Goal: Task Accomplishment & Management: Use online tool/utility

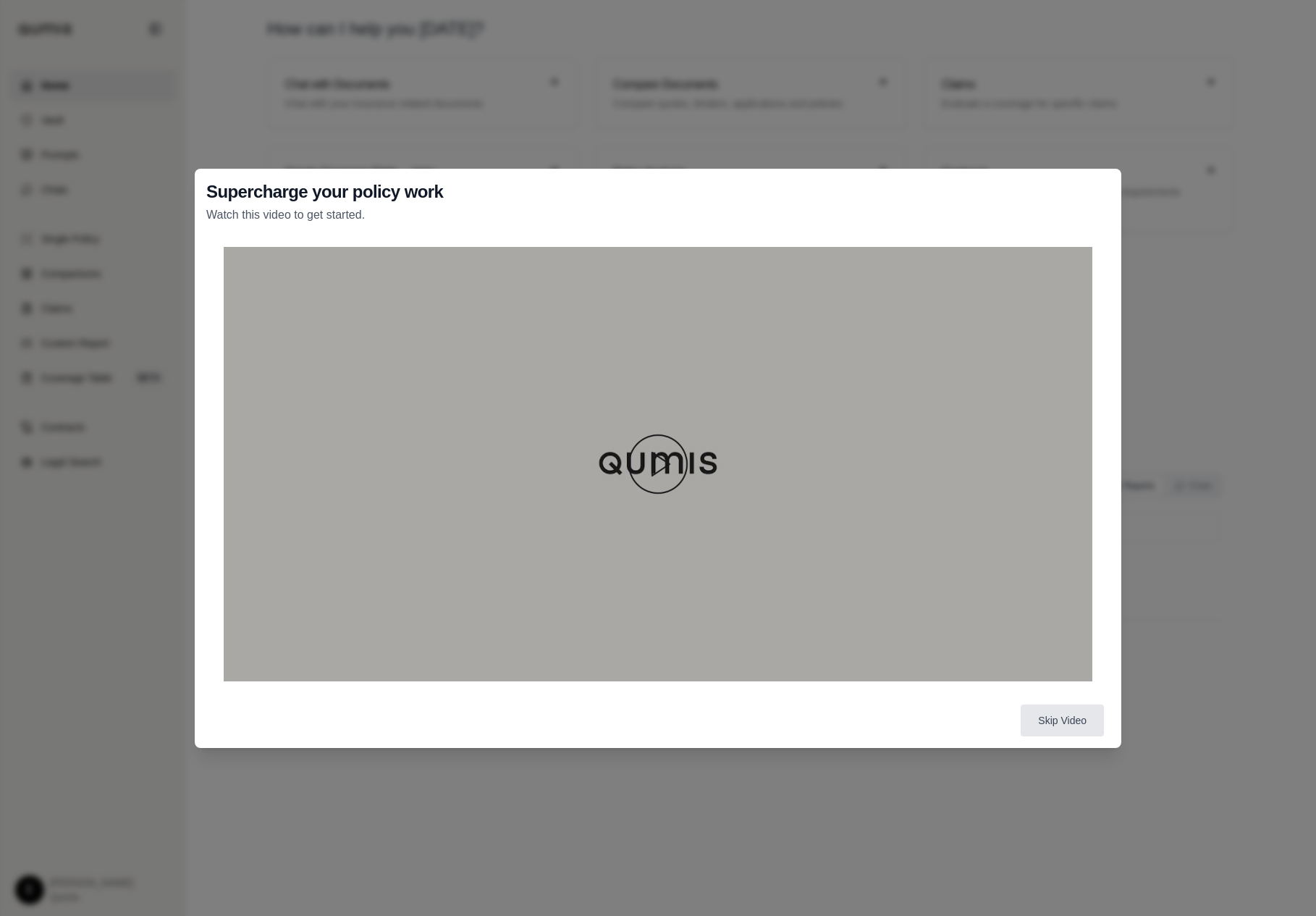
click at [643, 430] on img at bounding box center [658, 464] width 69 height 69
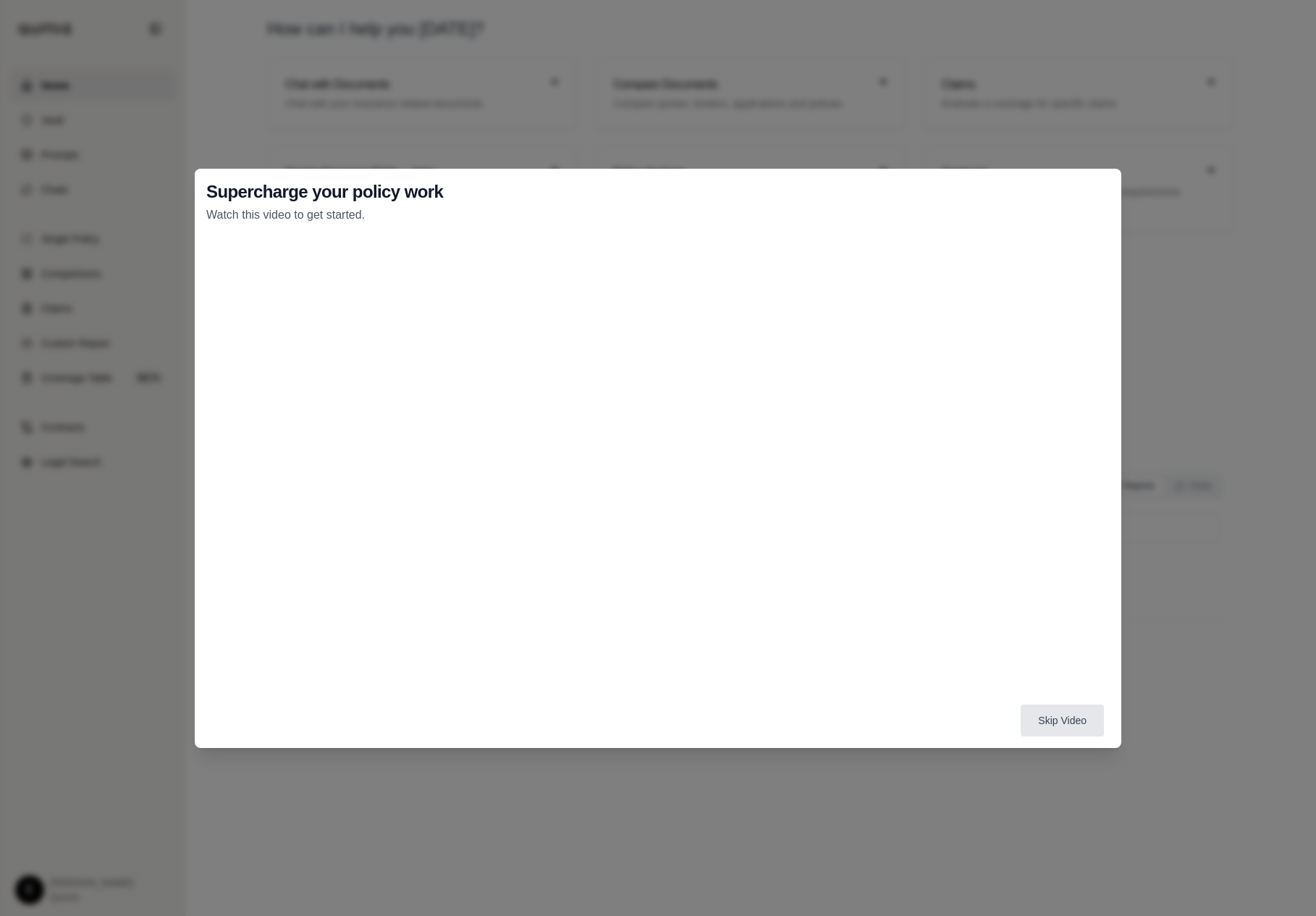
click at [1028, 703] on div "Skip Video" at bounding box center [658, 720] width 926 height 55
click at [1070, 730] on button "Skip Video" at bounding box center [1062, 720] width 84 height 32
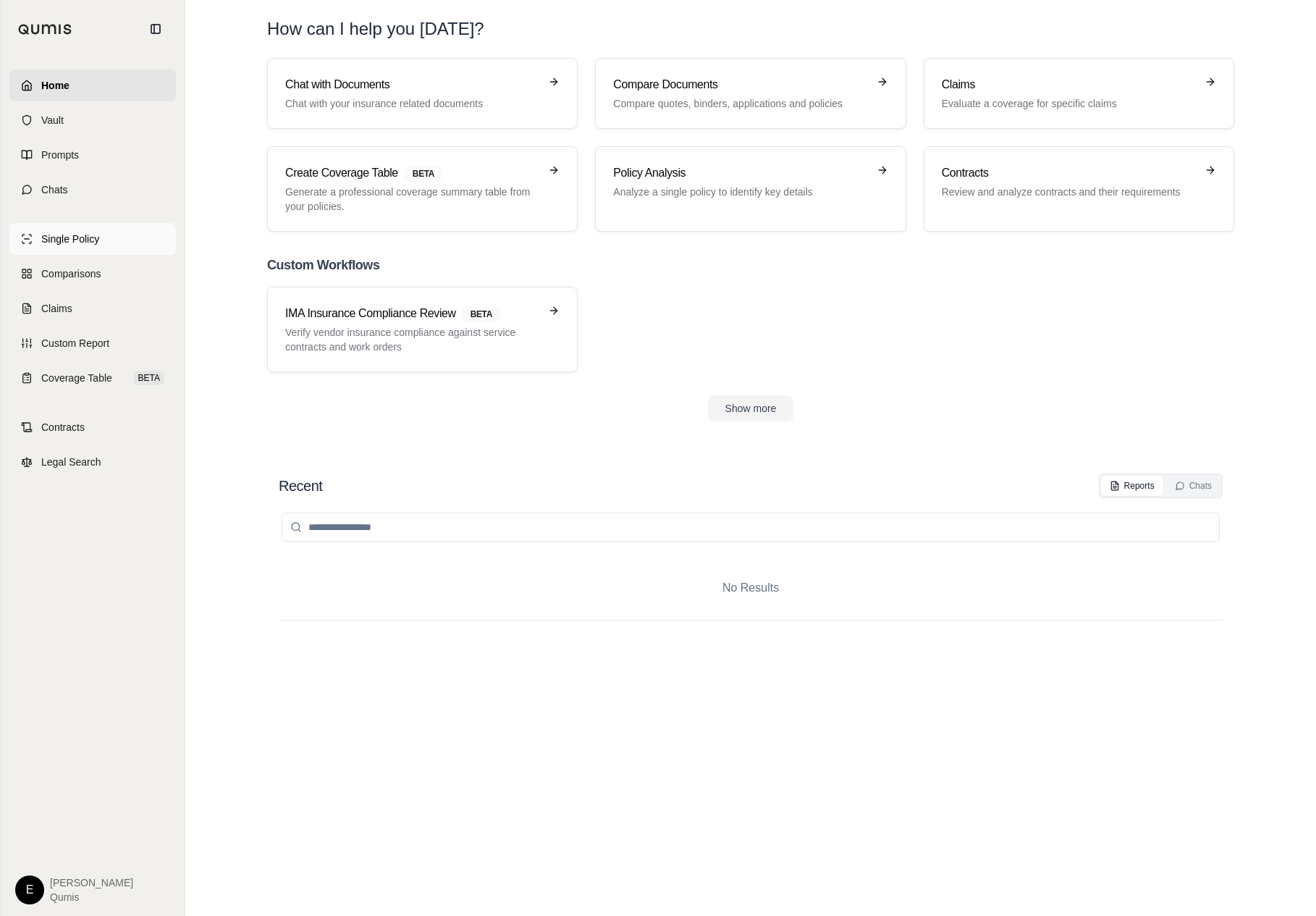
click at [137, 247] on link "Single Policy" at bounding box center [92, 238] width 166 height 32
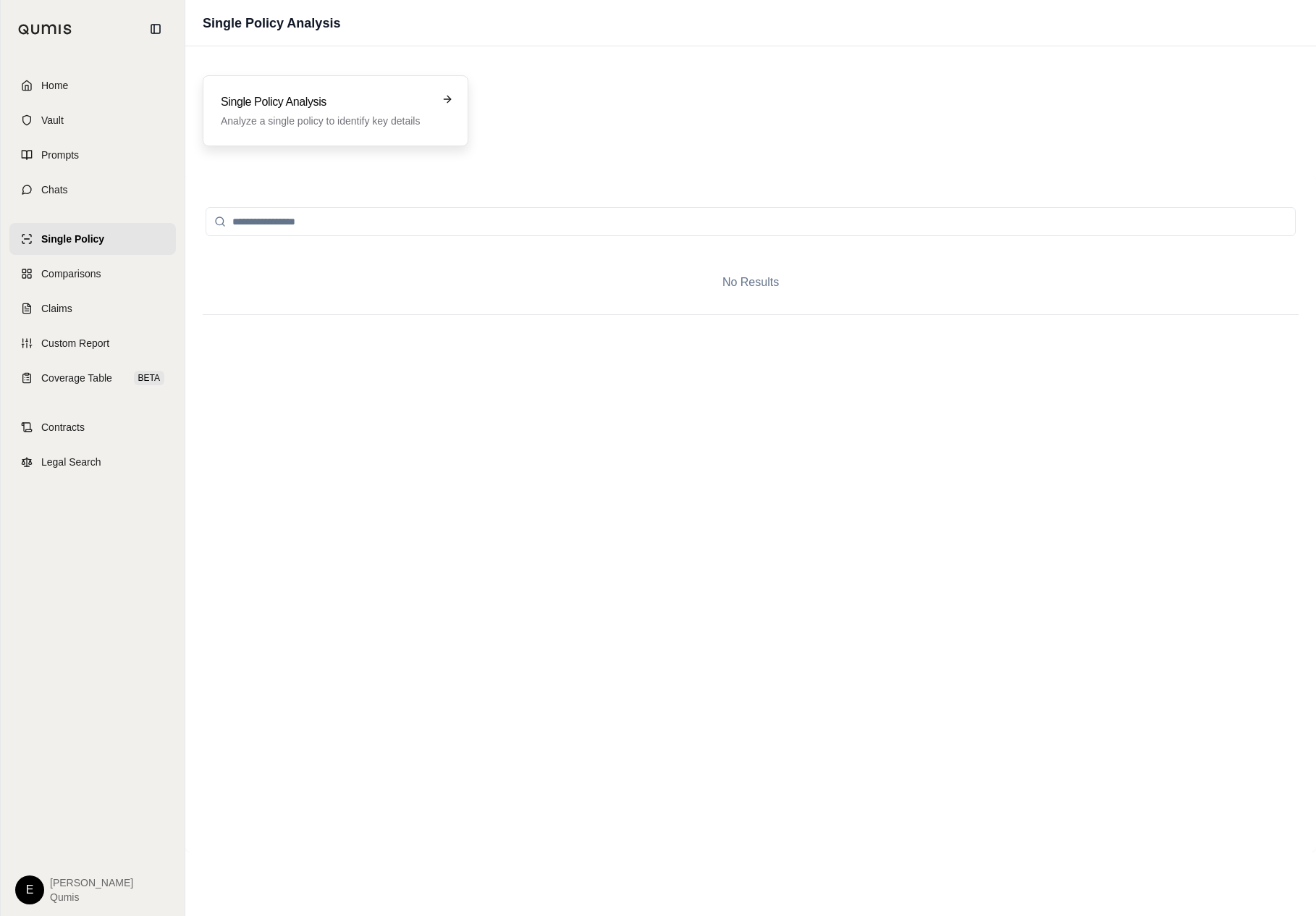
click at [340, 111] on div "Single Policy Analysis Analyze a single policy to identify key details" at bounding box center [326, 111] width 209 height 35
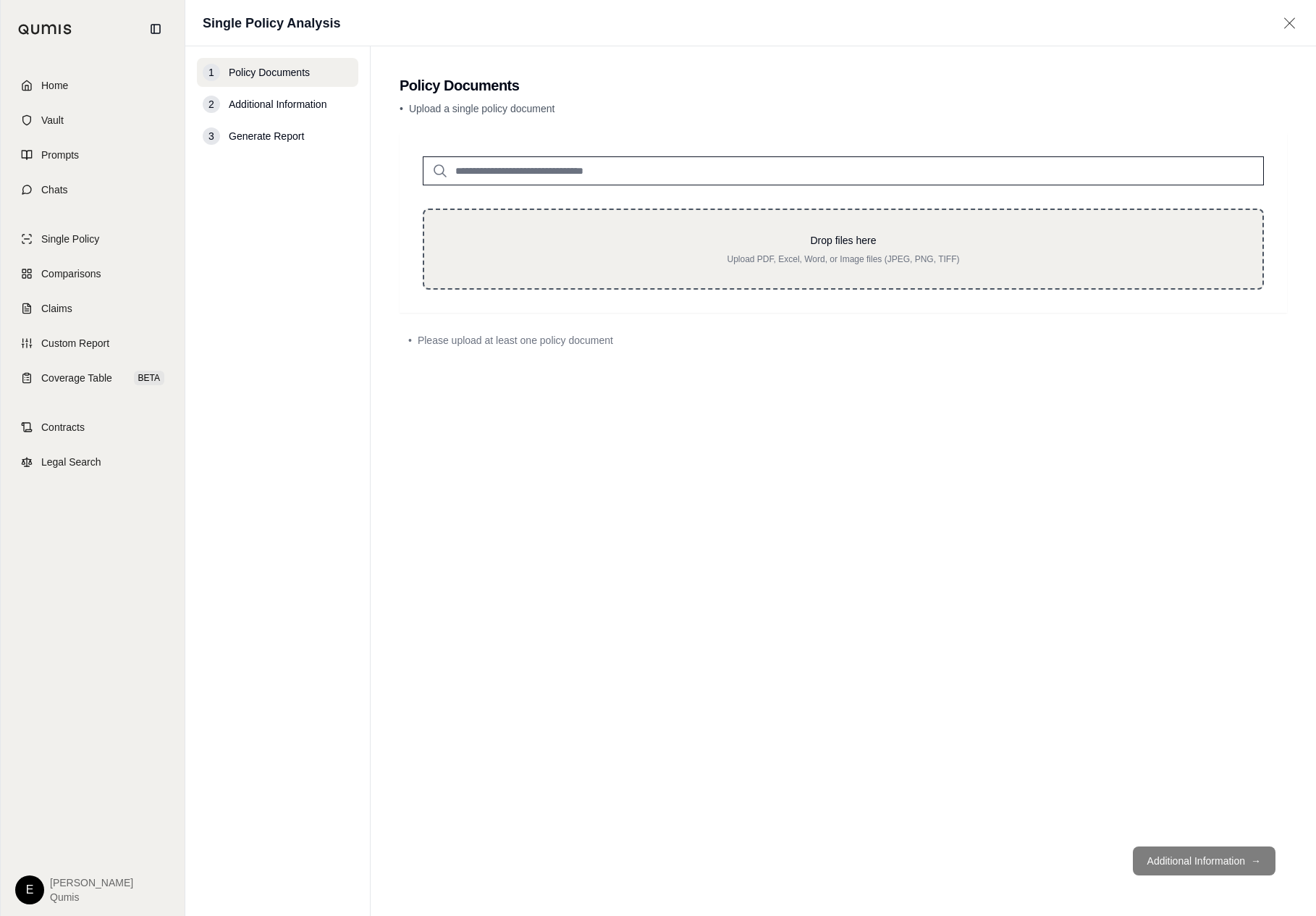
click at [554, 237] on p "Drop files here" at bounding box center [843, 240] width 791 height 15
type input "**********"
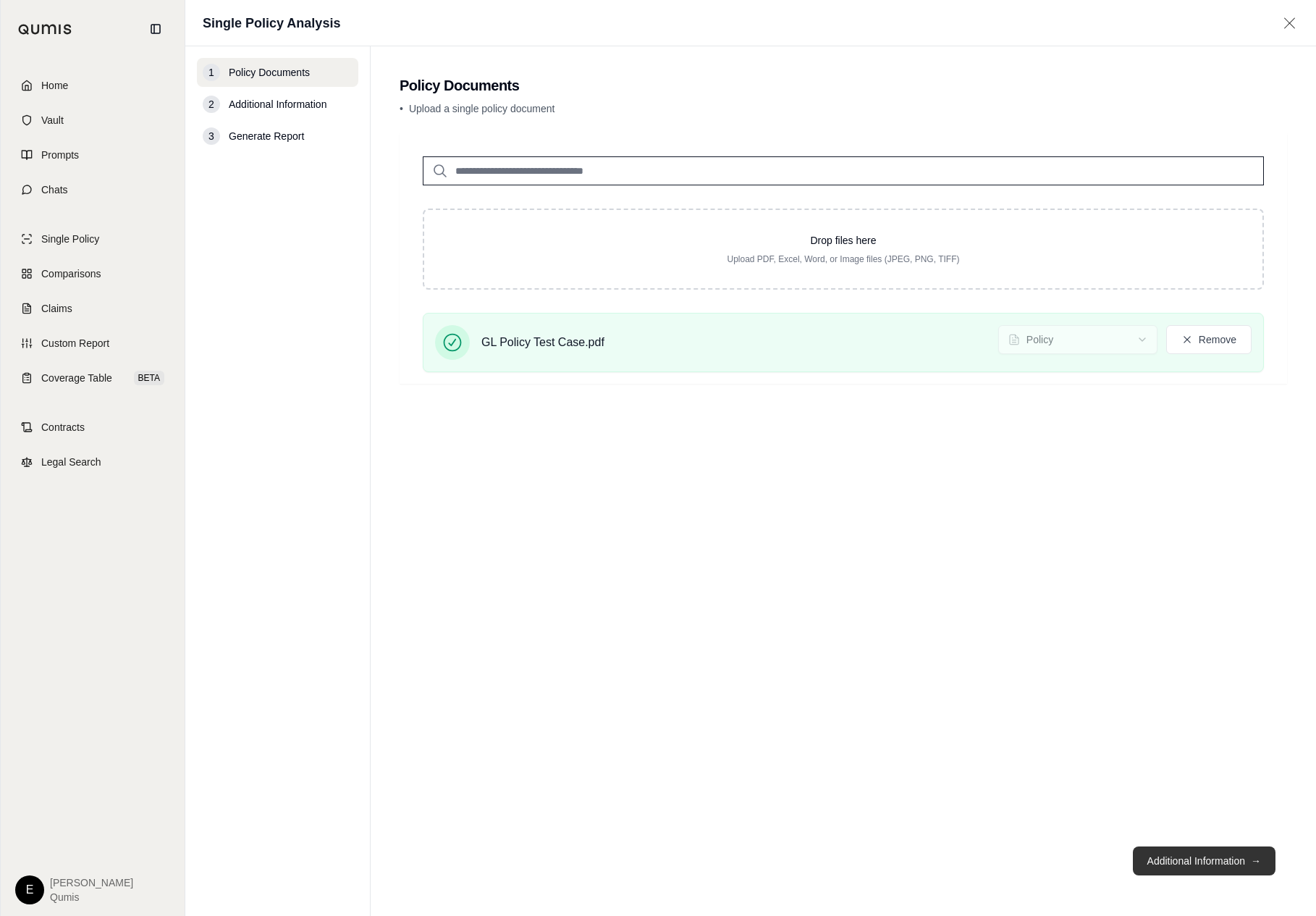
click at [1211, 851] on button "Additional Information →" at bounding box center [1203, 861] width 143 height 29
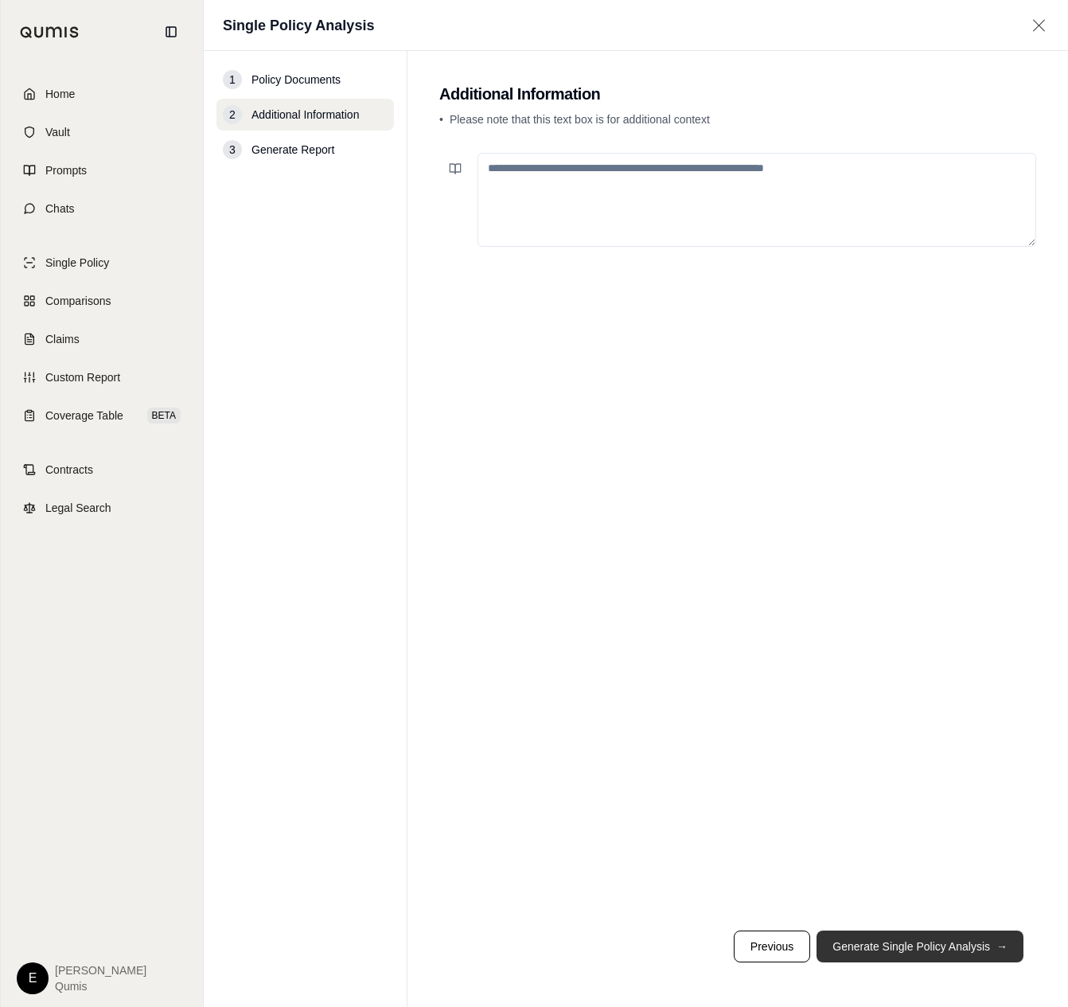
click at [994, 938] on button "Generate Single Policy Analysis →" at bounding box center [919, 946] width 207 height 32
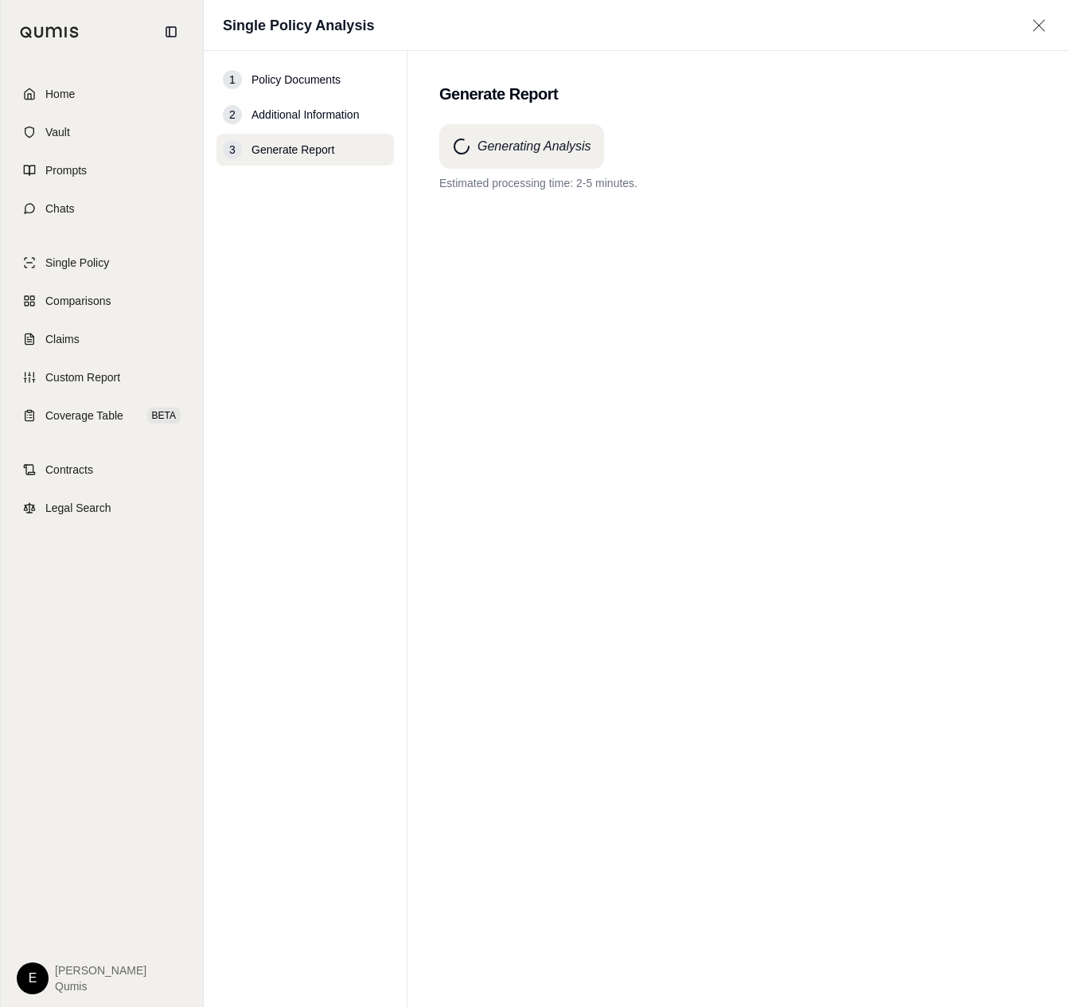
click at [859, 341] on div "Generating Analysis Estimated processing time: 2-5 minutes." at bounding box center [737, 536] width 597 height 825
click at [727, 478] on div "Generating Analysis Estimated processing time: 2-5 minutes." at bounding box center [737, 536] width 597 height 825
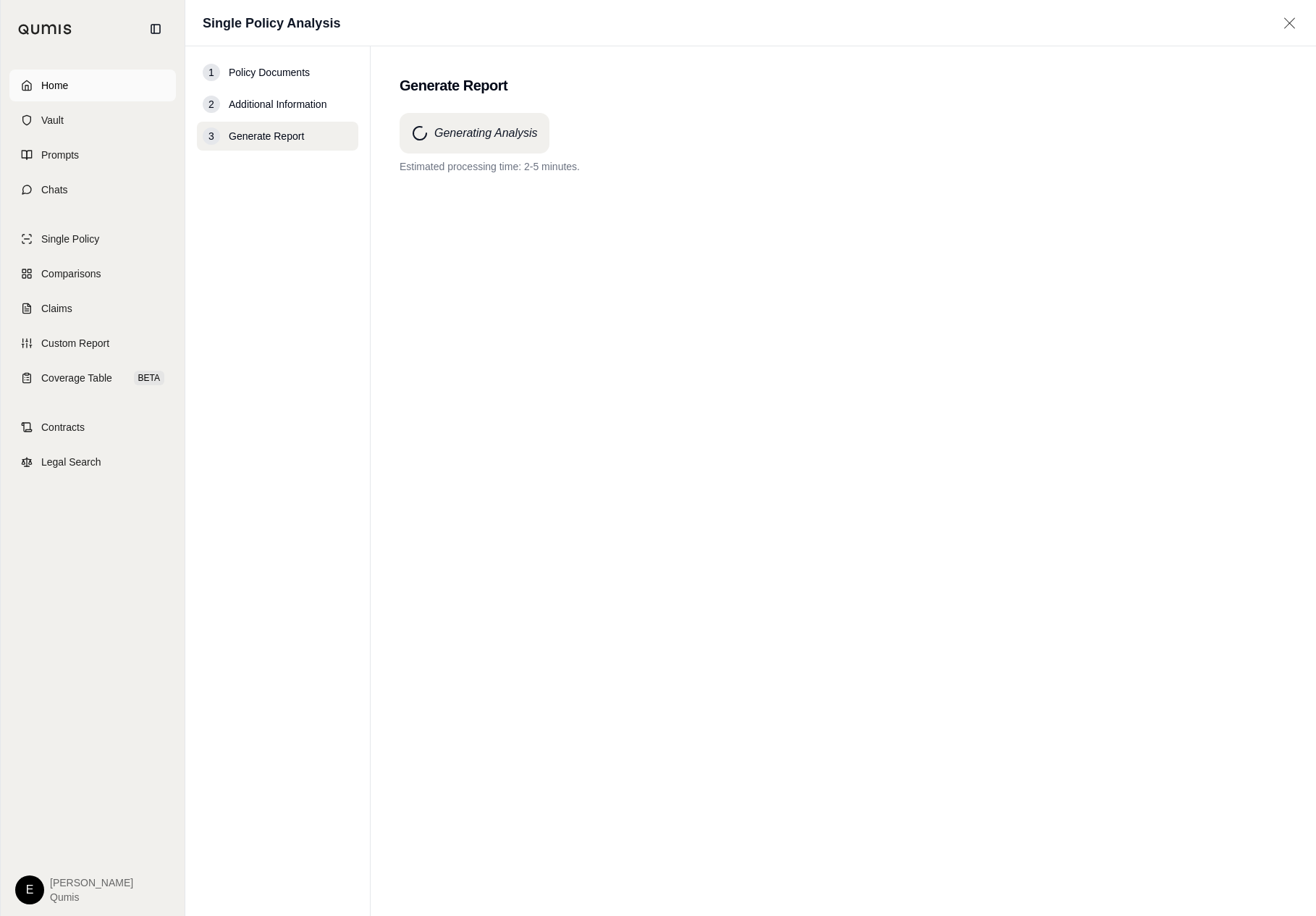
click at [123, 96] on link "Home" at bounding box center [92, 85] width 166 height 32
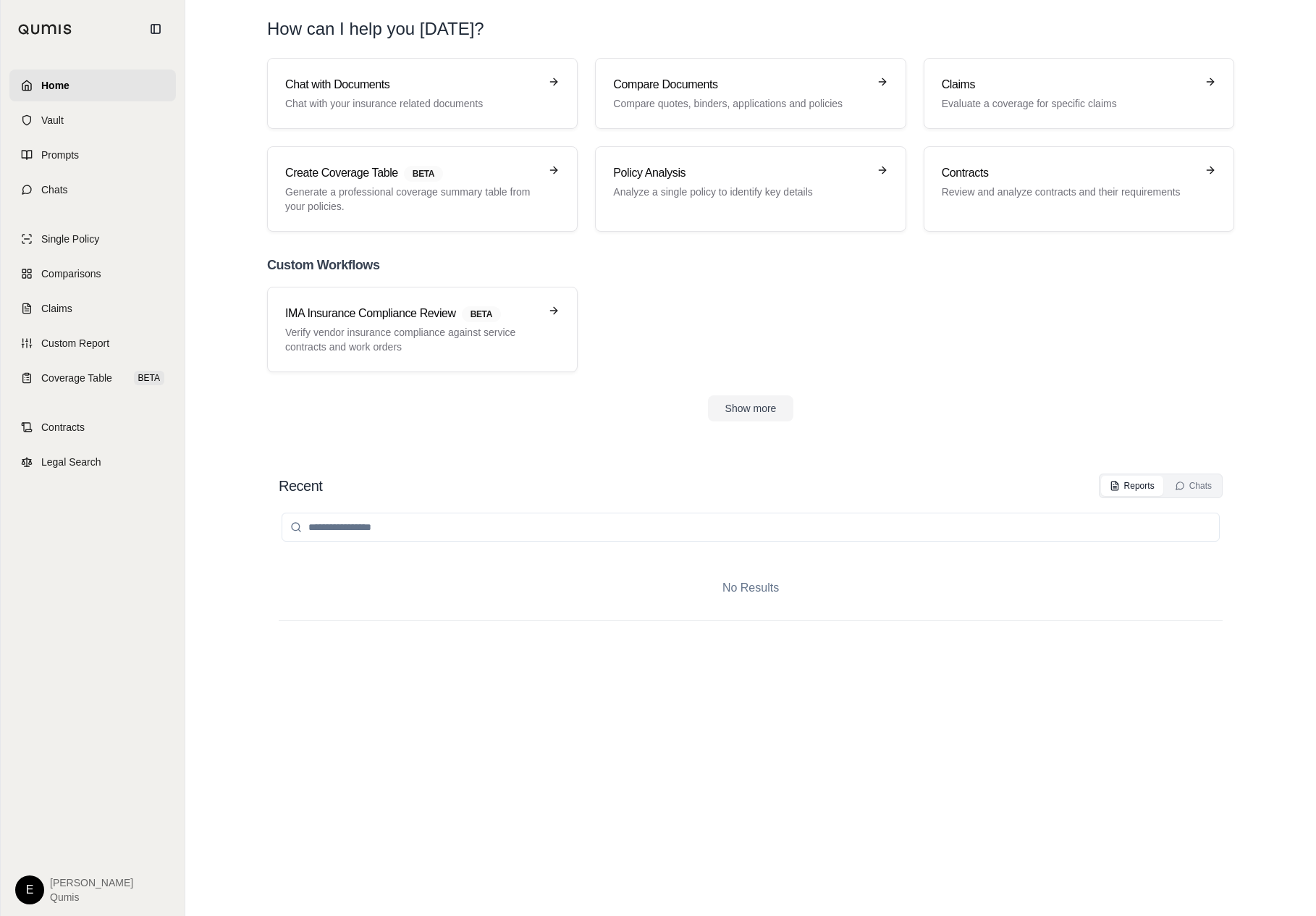
click at [544, 582] on div "No Results" at bounding box center [750, 588] width 944 height 64
click at [749, 418] on button "Show more" at bounding box center [750, 408] width 86 height 26
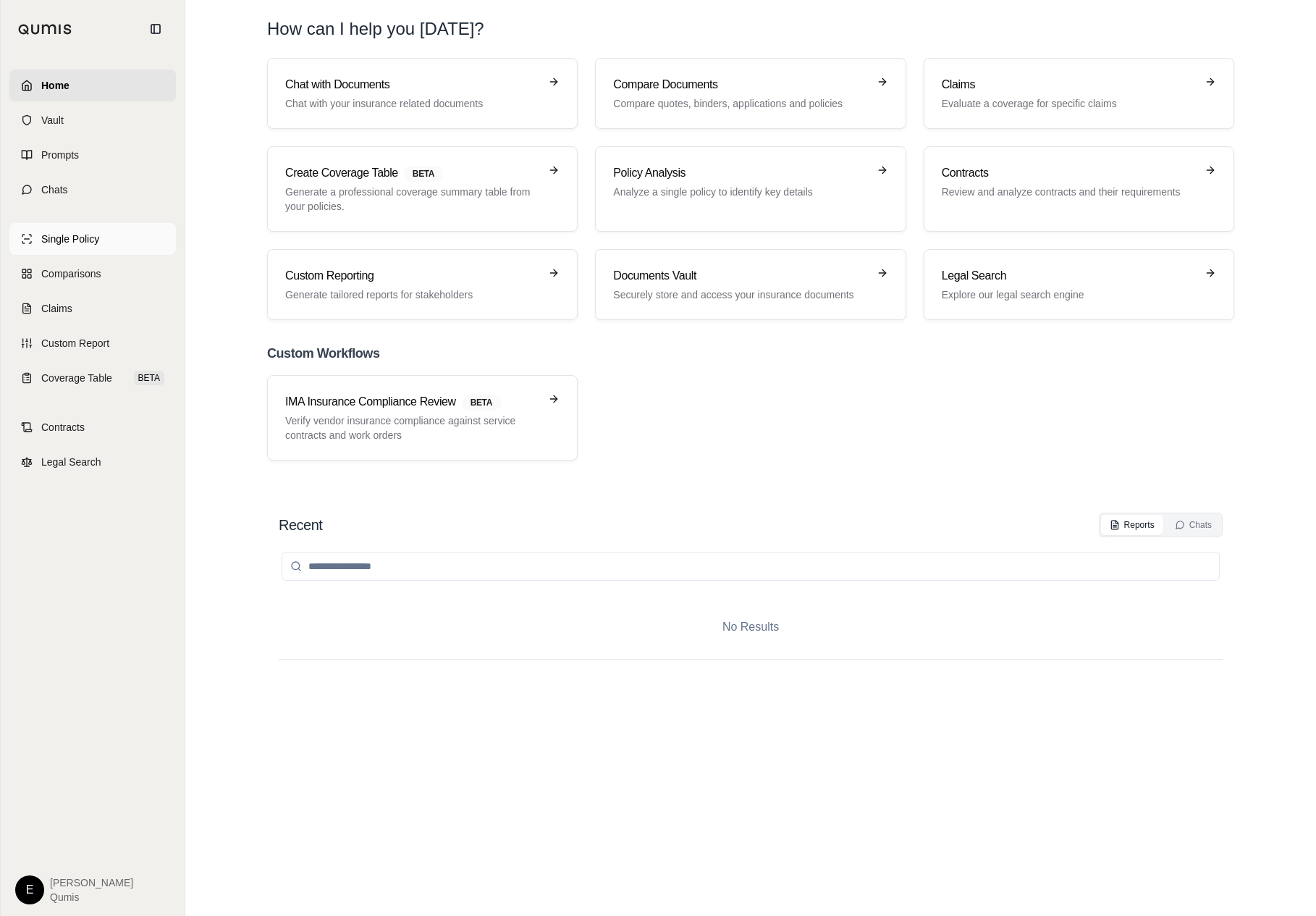
click at [139, 245] on link "Single Policy" at bounding box center [92, 238] width 166 height 32
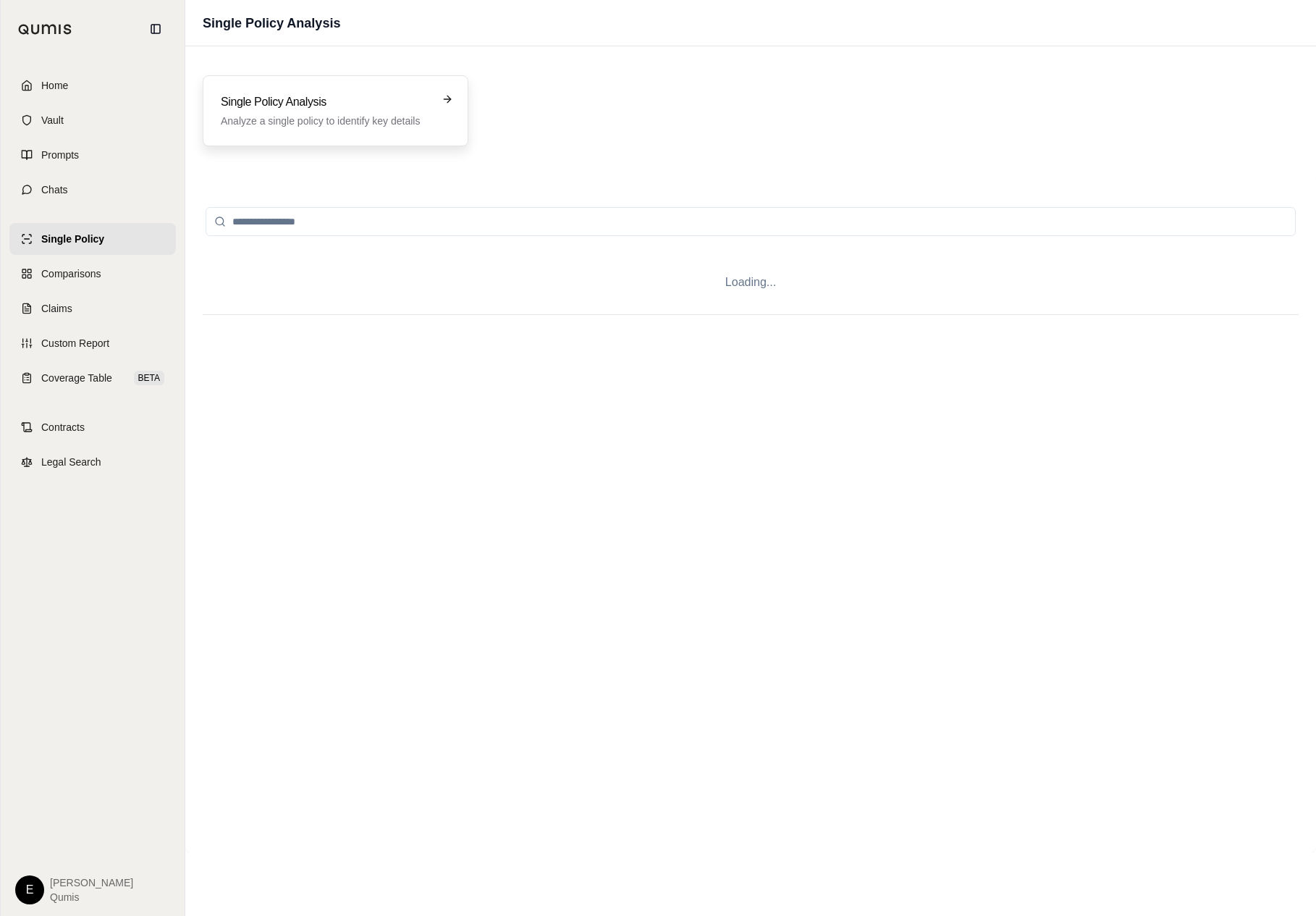
click at [356, 96] on h3 "Single Policy Analysis" at bounding box center [326, 102] width 209 height 17
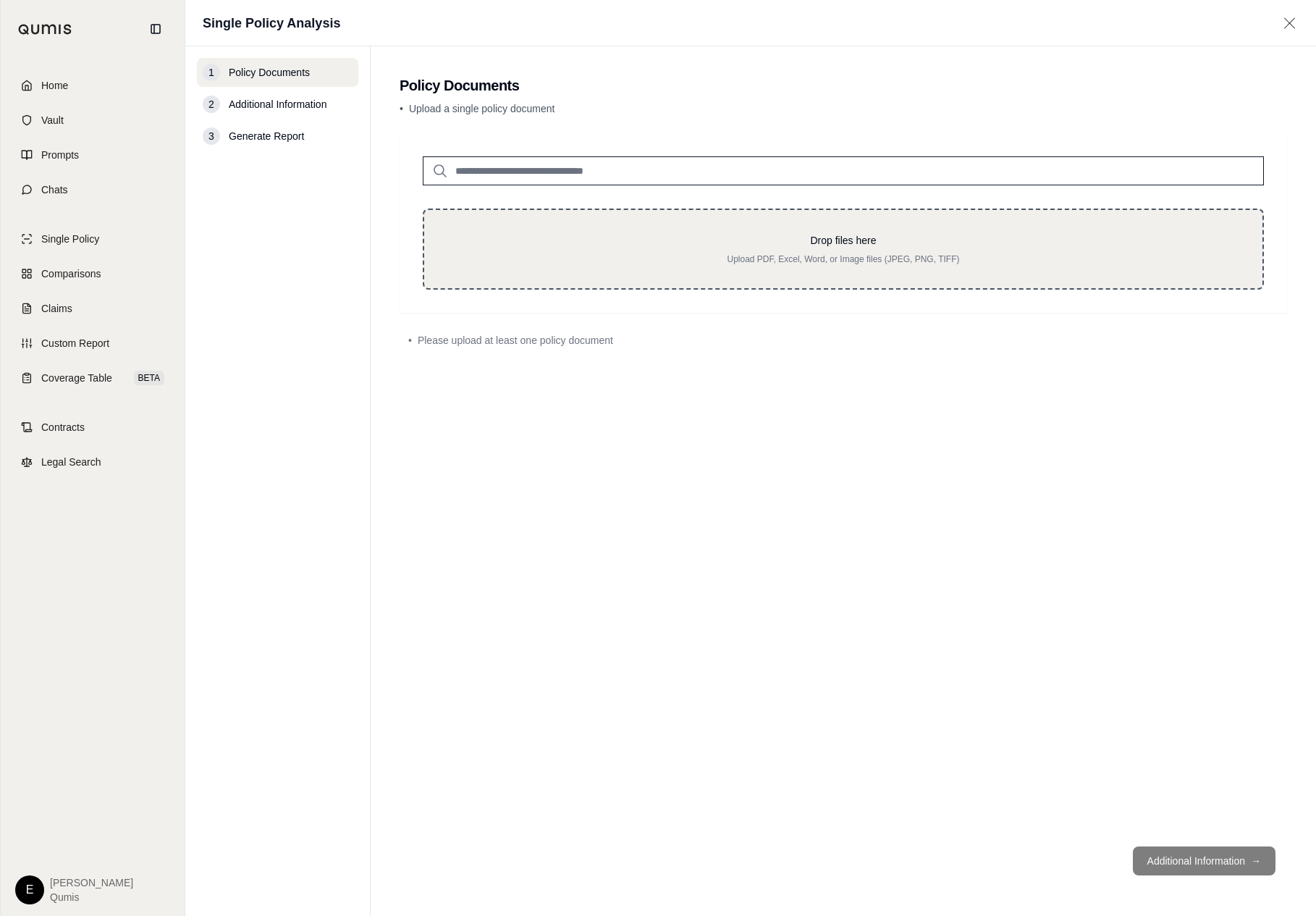
click at [628, 262] on p "Upload PDF, Excel, Word, or Image files (JPEG, PNG, TIFF)" at bounding box center [843, 258] width 791 height 12
type input "**********"
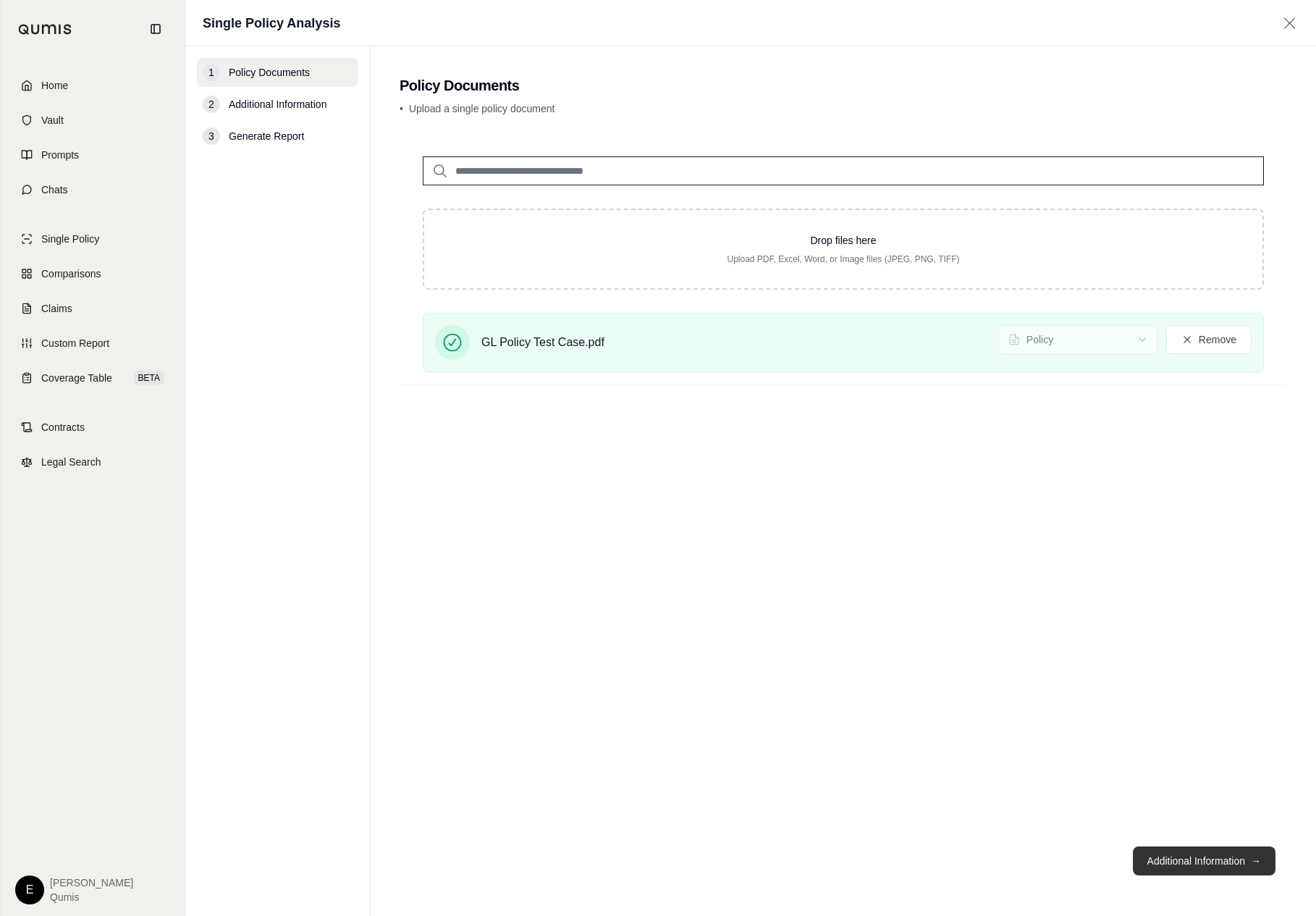
click at [1202, 864] on button "Additional Information →" at bounding box center [1203, 861] width 143 height 29
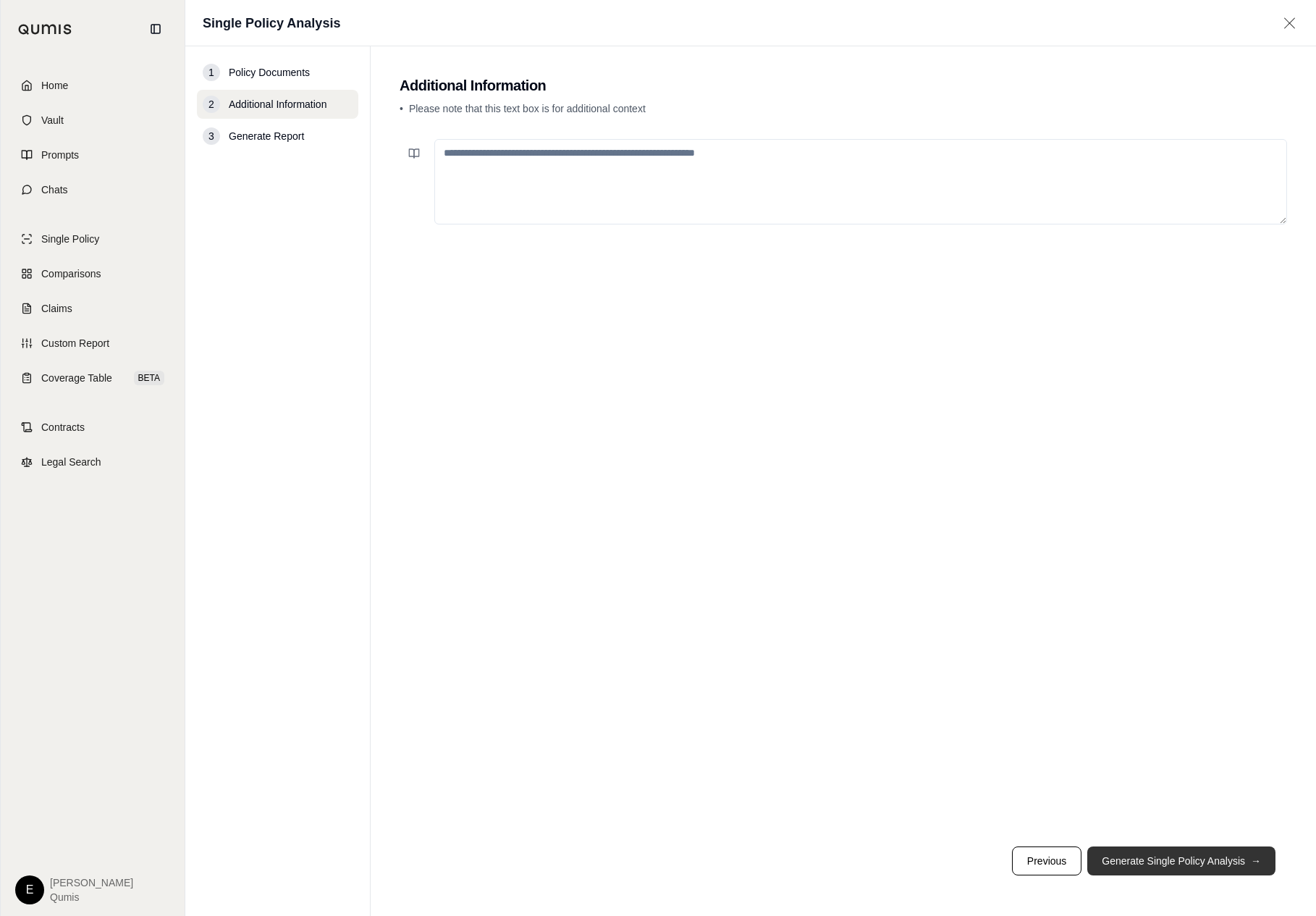
click at [1200, 864] on button "Generate Single Policy Analysis →" at bounding box center [1180, 861] width 188 height 29
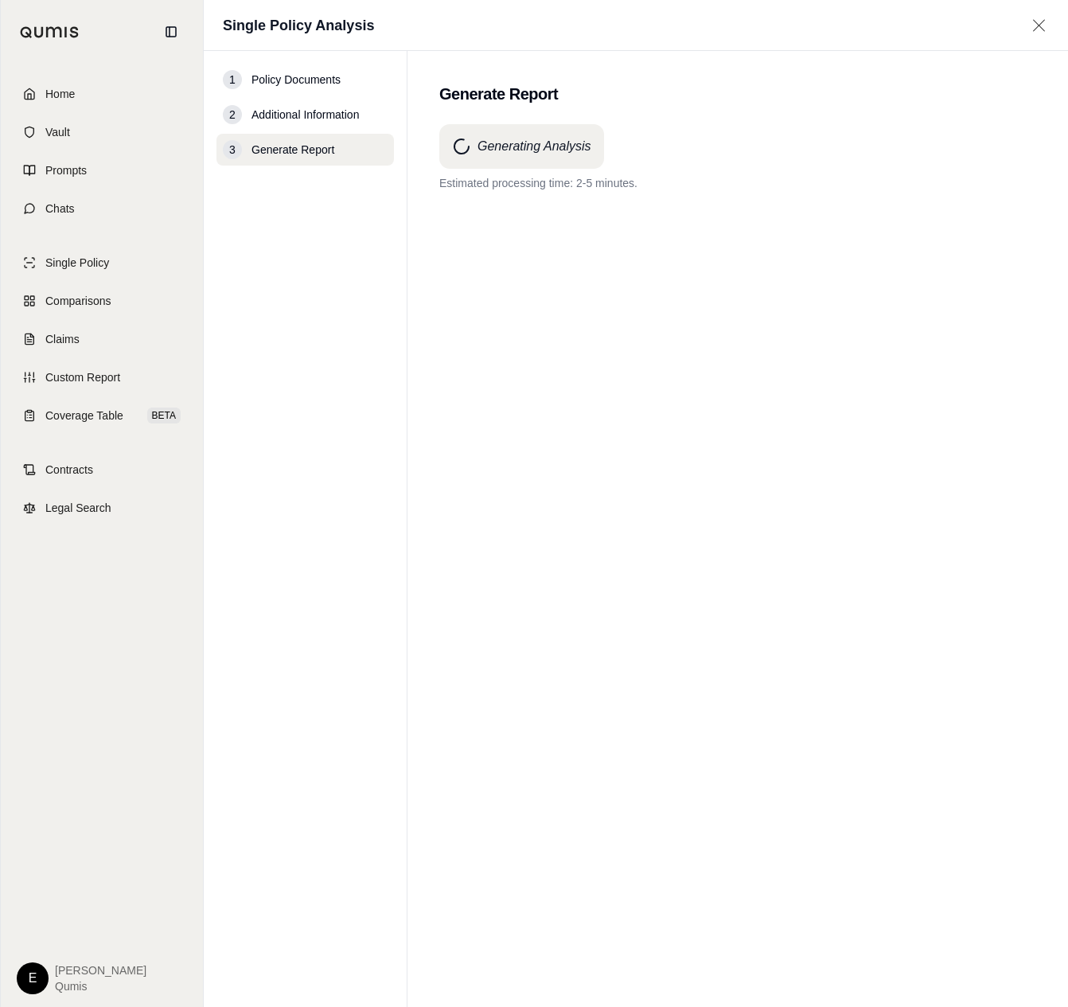
click at [887, 649] on div "Generating Analysis Estimated processing time: 2-5 minutes." at bounding box center [737, 536] width 597 height 825
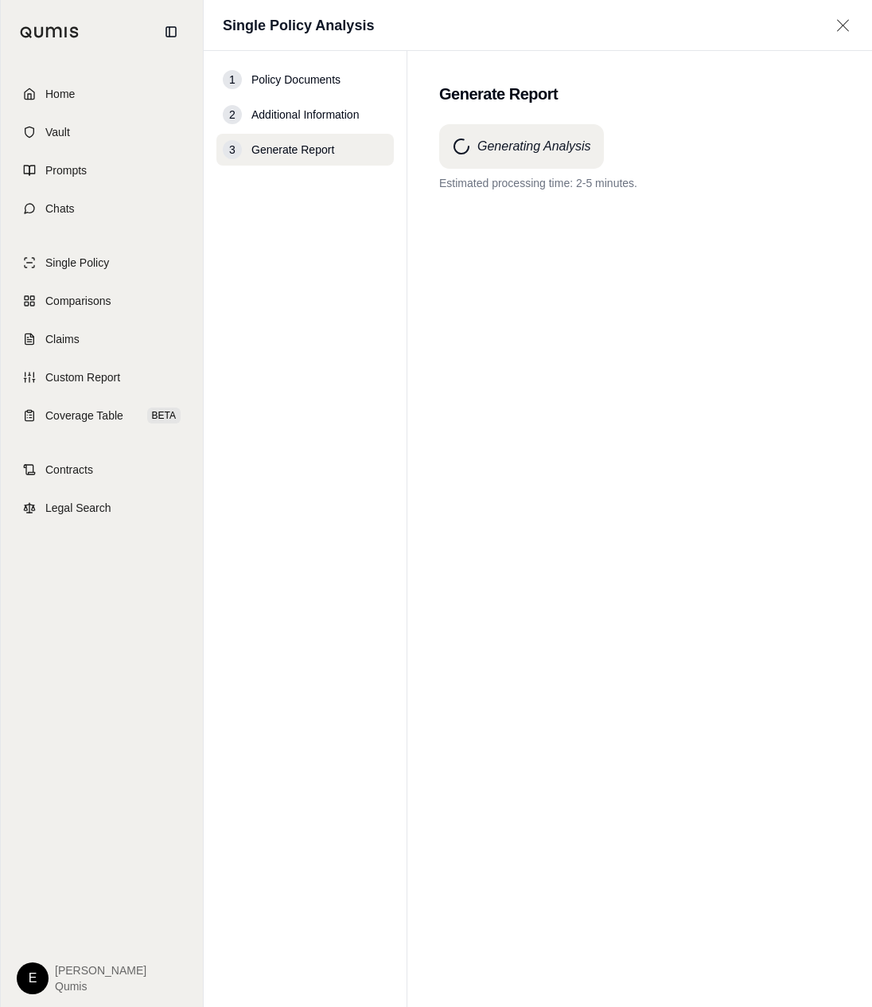
click at [705, 450] on div "Generating Analysis Estimated processing time: 2-5 minutes." at bounding box center [639, 536] width 401 height 825
click at [119, 103] on link "Home" at bounding box center [101, 93] width 183 height 35
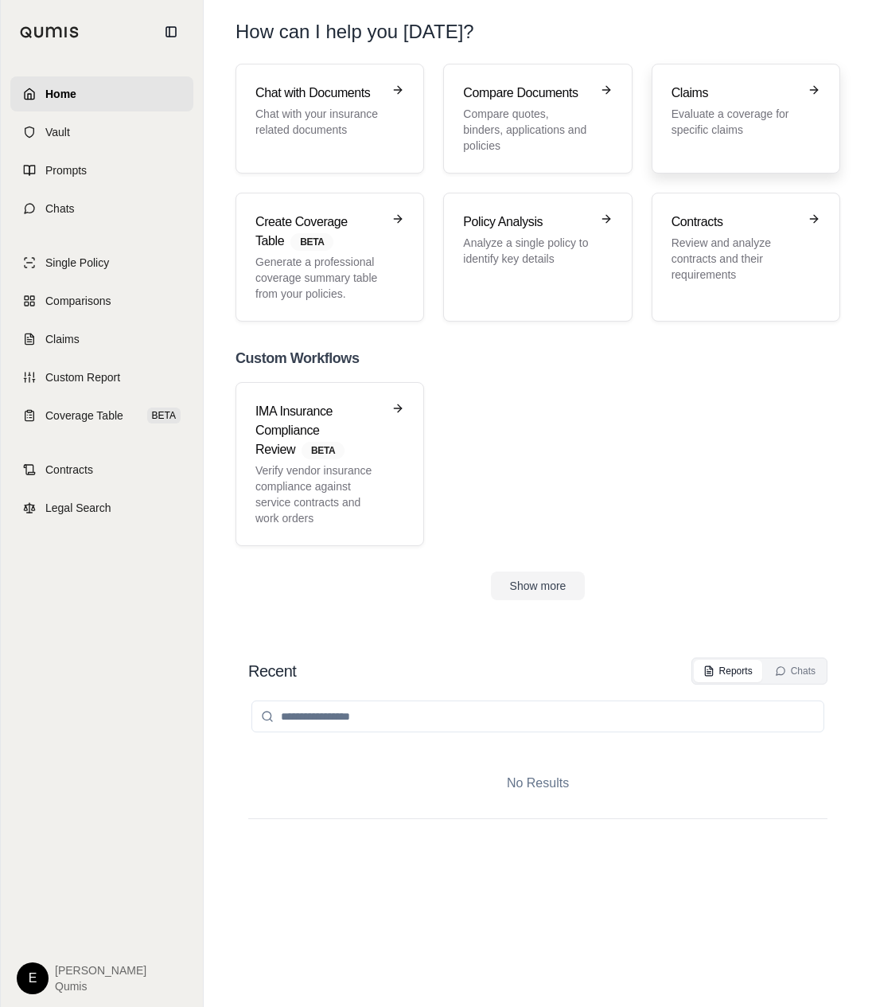
click at [745, 126] on p "Evaluate a coverage for specific claims" at bounding box center [735, 122] width 127 height 32
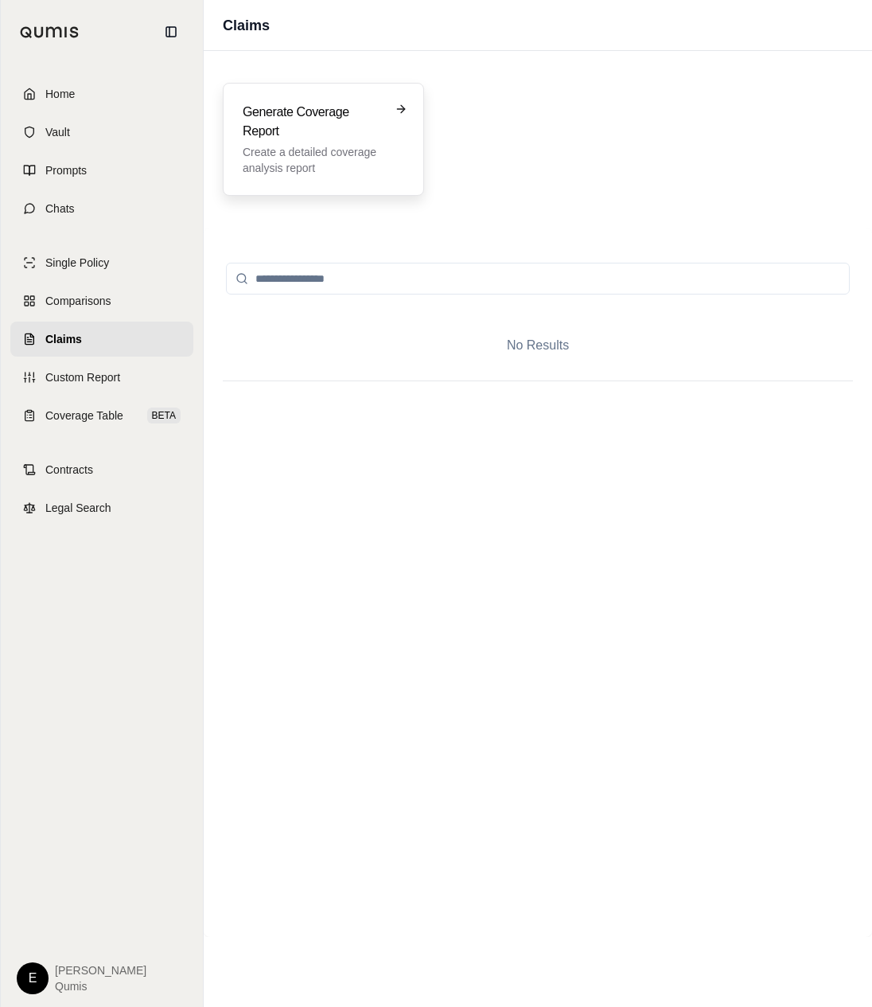
click at [419, 138] on div "Generate Coverage Report Create a detailed coverage analysis report" at bounding box center [323, 139] width 201 height 113
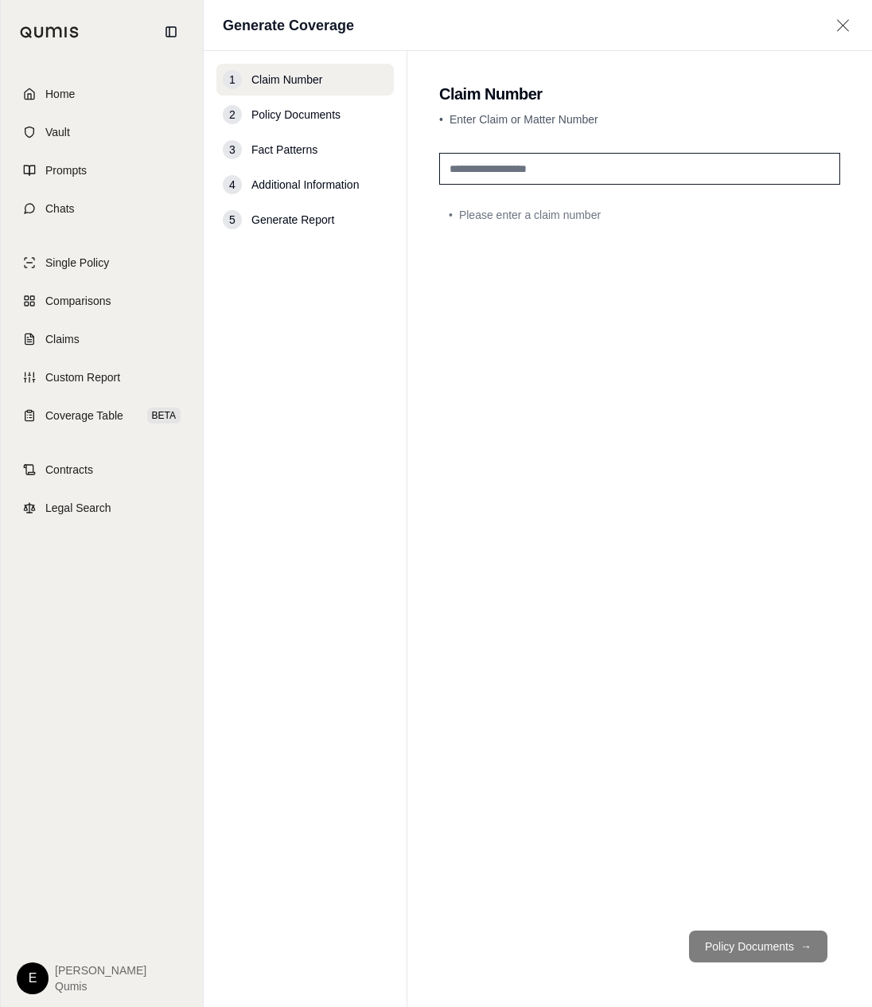
click at [587, 189] on div "• Please enter a claim number" at bounding box center [639, 531] width 401 height 771
click at [583, 154] on input "text" at bounding box center [639, 169] width 401 height 32
click at [151, 124] on link "Vault" at bounding box center [101, 132] width 183 height 35
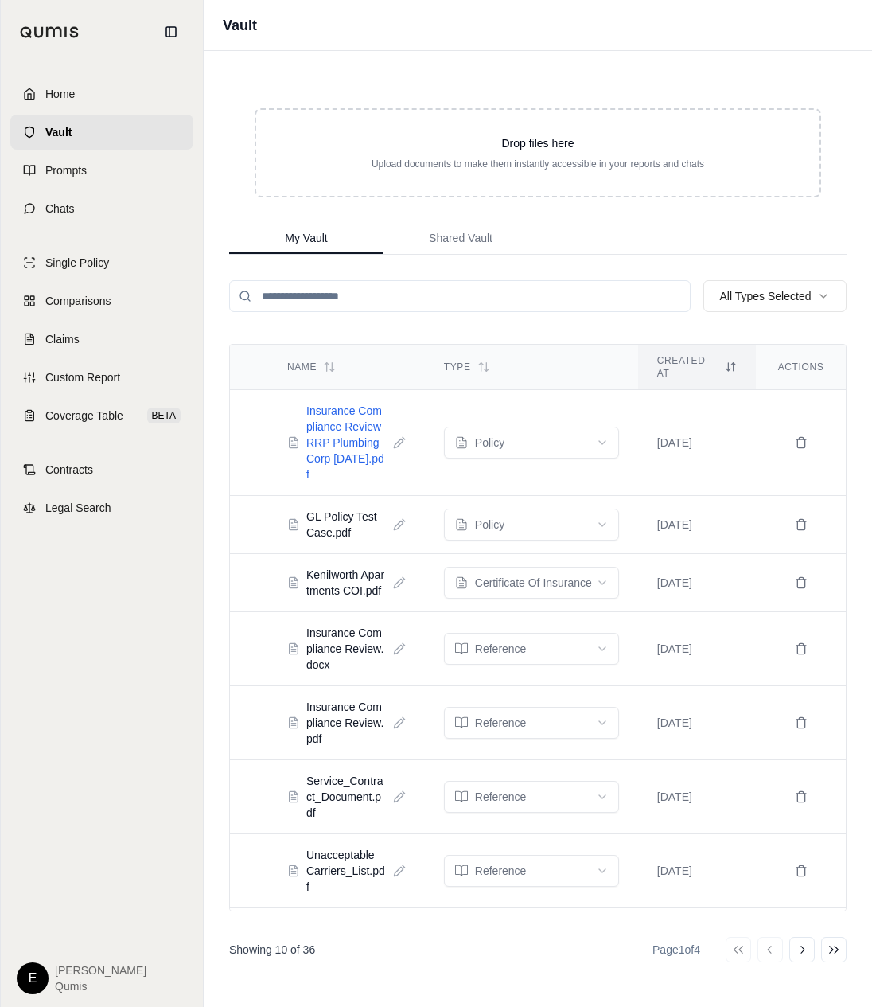
click at [349, 451] on span "Insurance Compliance Review RRP Plumbing Corp Aug 29 2025.pdf" at bounding box center [346, 443] width 80 height 80
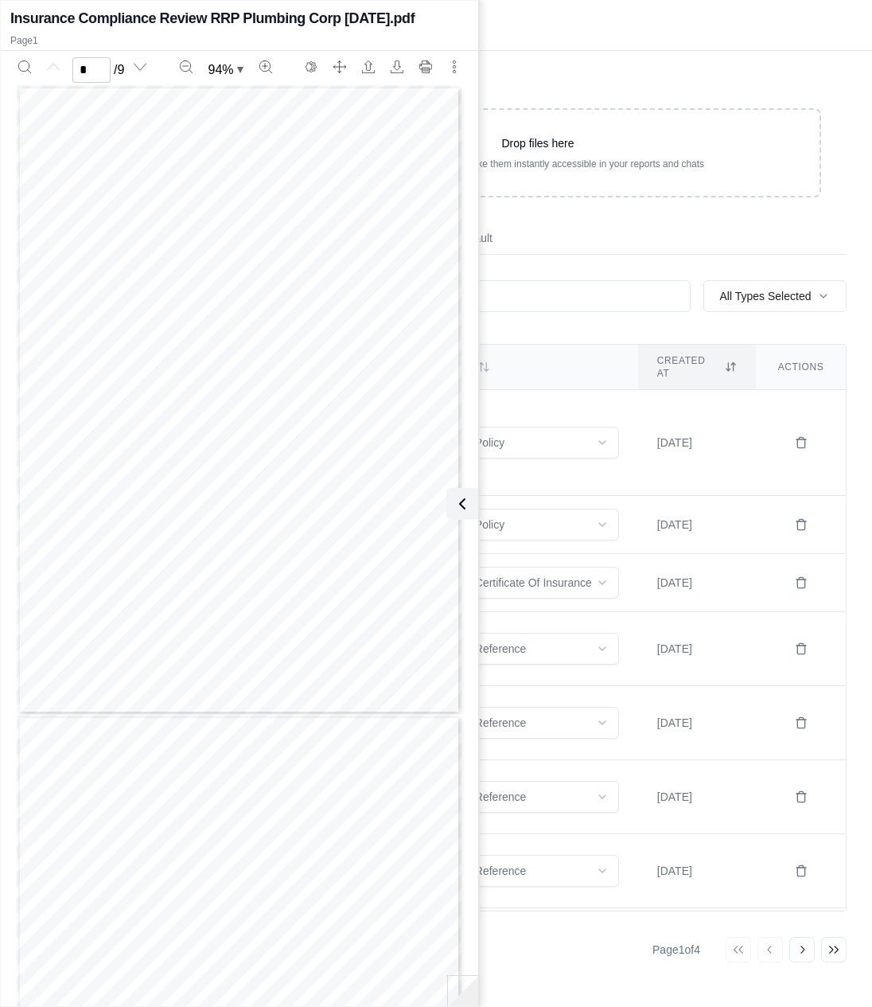
click at [606, 290] on input "search" at bounding box center [460, 296] width 462 height 32
click at [462, 492] on button at bounding box center [459, 504] width 32 height 32
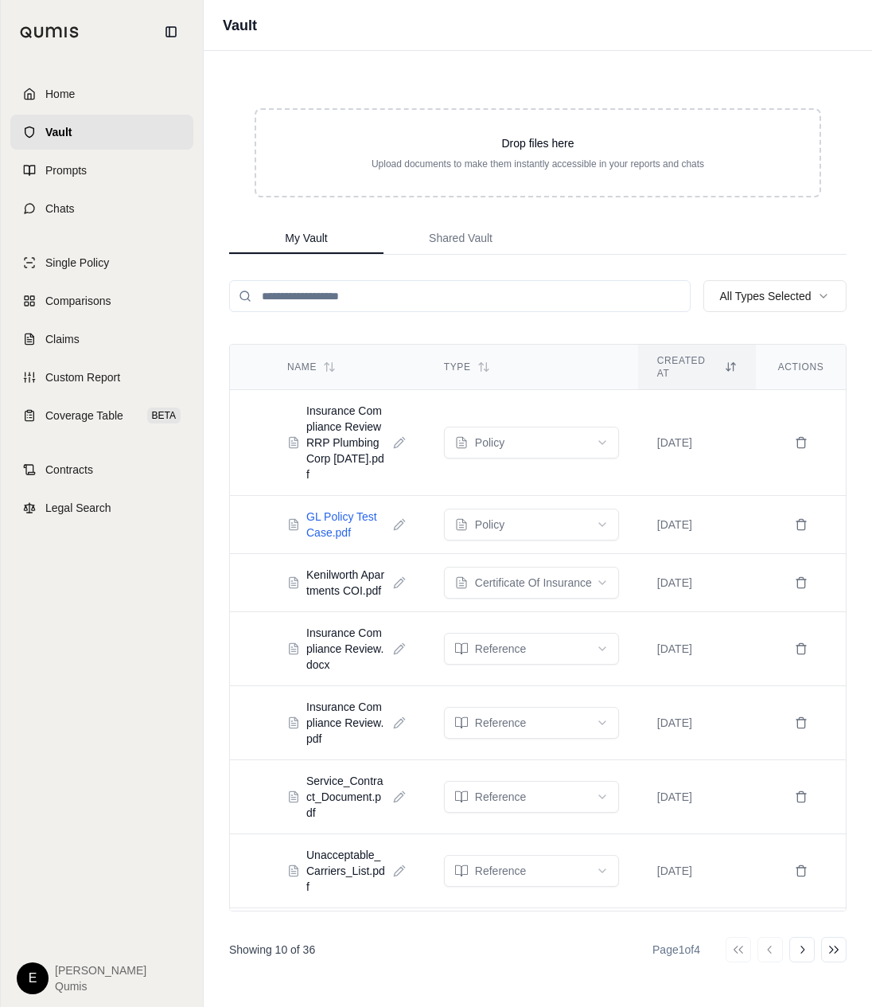
click at [362, 525] on span "GL Policy Test Case.pdf" at bounding box center [346, 524] width 80 height 32
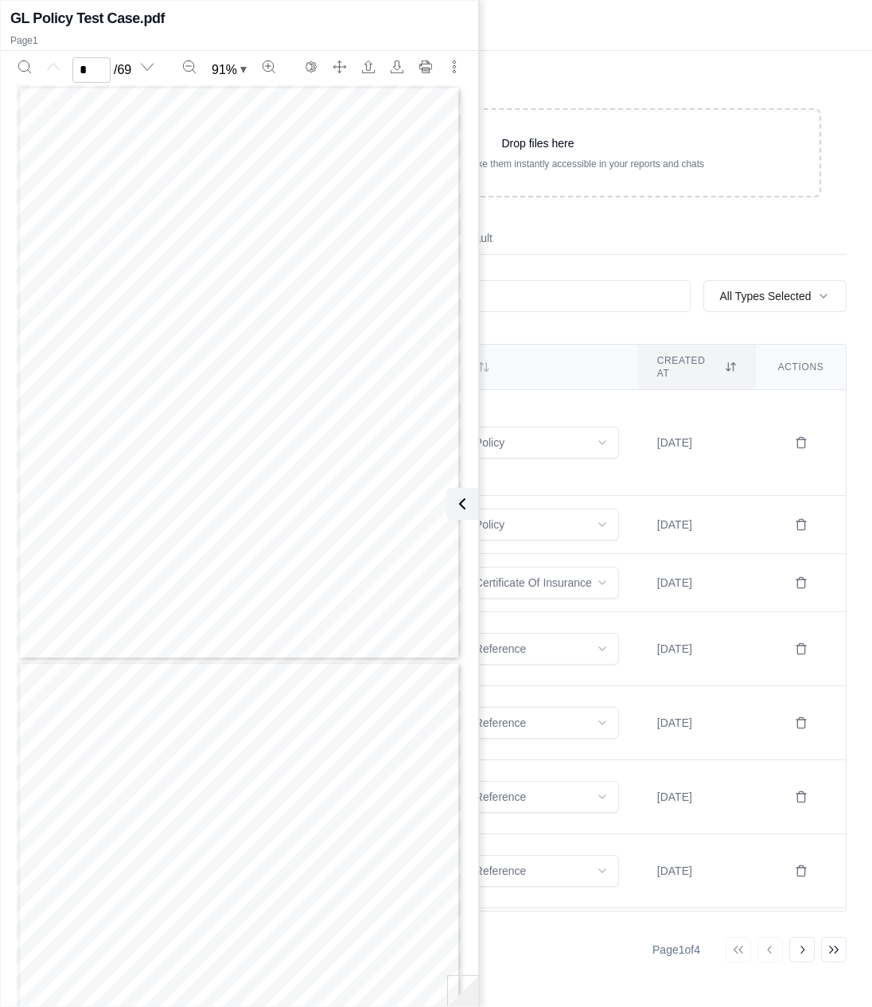
click at [381, 371] on div "CPP 3 5681518 THESE DECLARATIONS TOGETHER WITH THE COMMON POLICY CONDITIONS, CO…" at bounding box center [239, 372] width 445 height 575
type input "*"
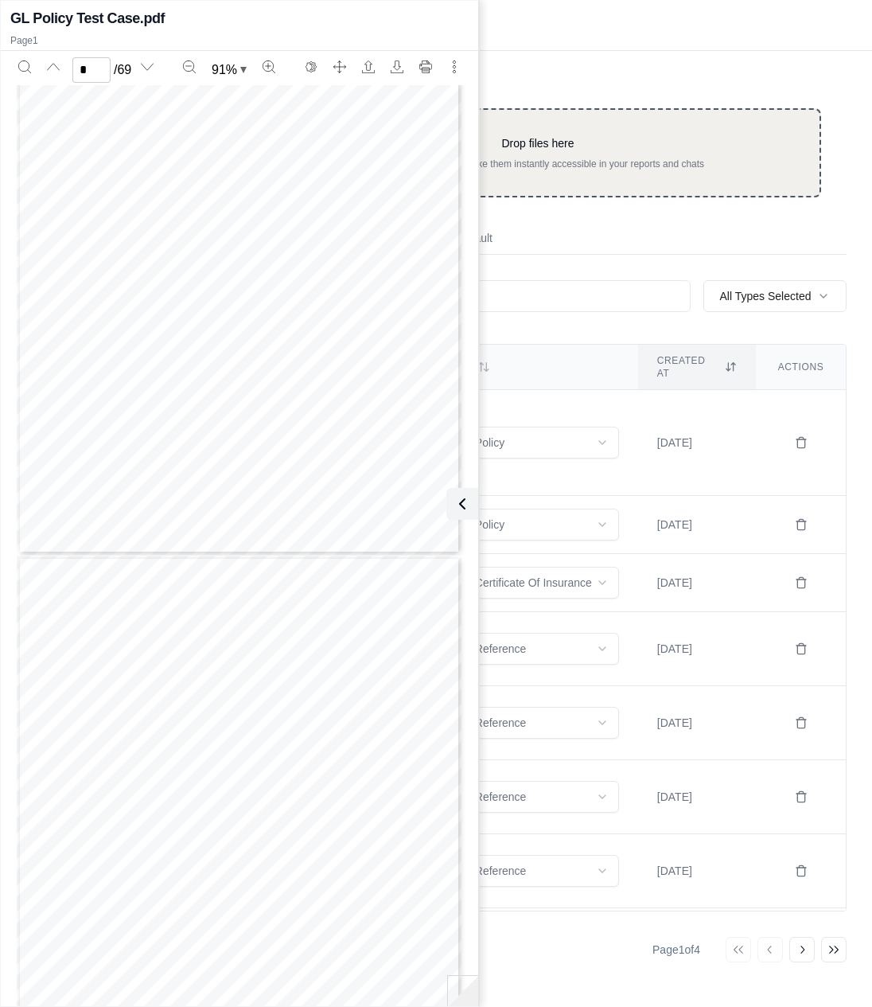
click at [602, 183] on div "Drop files here Upload documents to make them instantly accessible in your repo…" at bounding box center [538, 152] width 567 height 89
type input "**********"
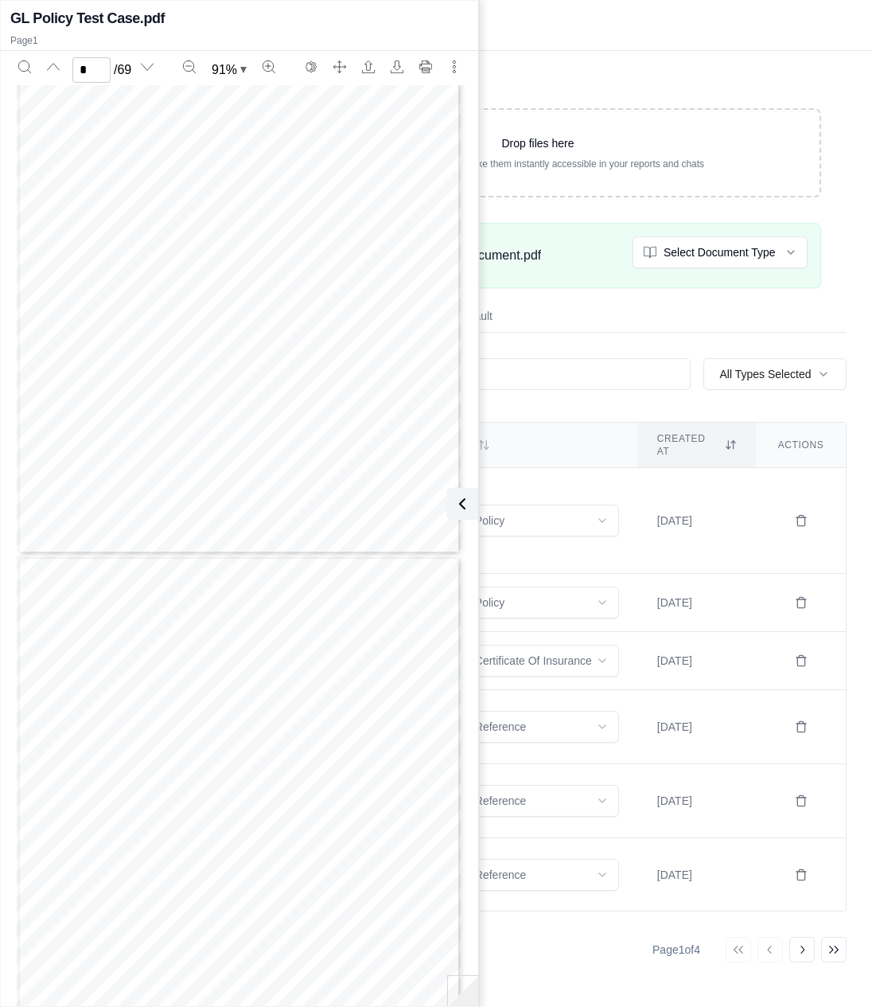
click at [601, 86] on div "Drop files here Upload documents to make them instantly accessible in your repo…" at bounding box center [537, 192] width 617 height 218
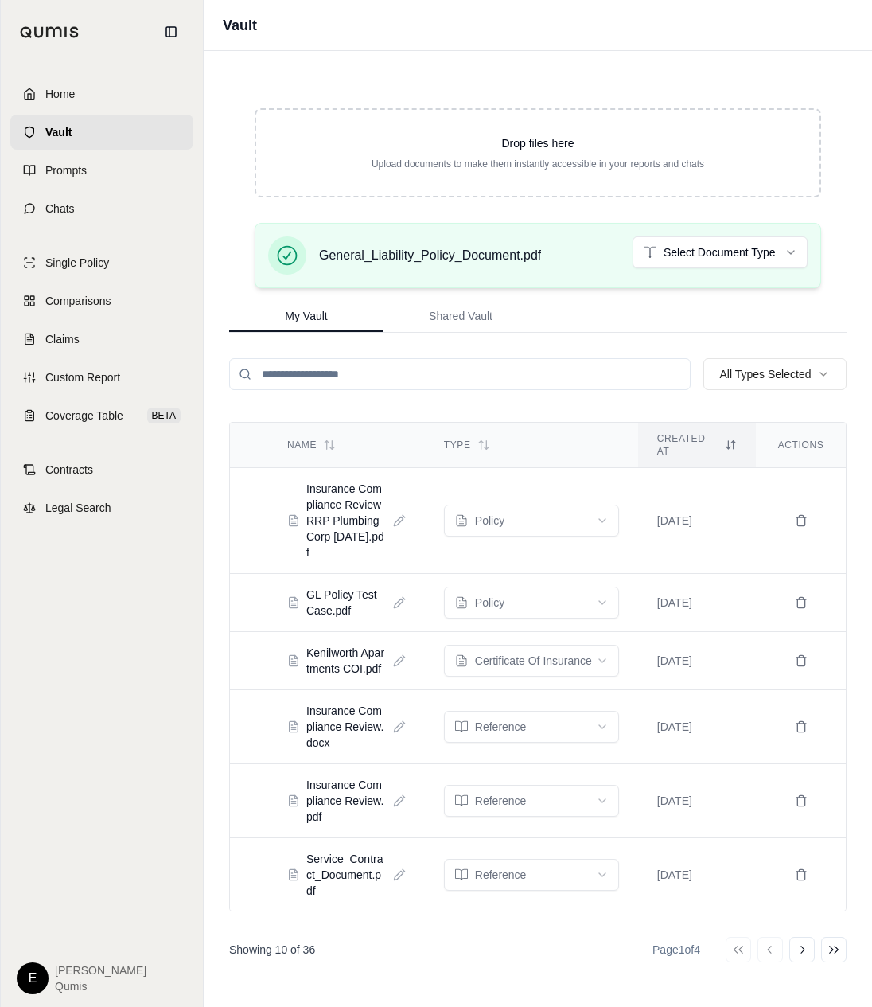
click at [734, 273] on div "General_Liability_Policy_Document.pdf Select Document Type" at bounding box center [537, 255] width 539 height 38
click at [736, 263] on html "Home Vault Prompts Chats Single Policy Comparisons Claims Custom Report Coverag…" at bounding box center [436, 503] width 872 height 1007
click at [135, 252] on link "Single Policy" at bounding box center [101, 262] width 183 height 35
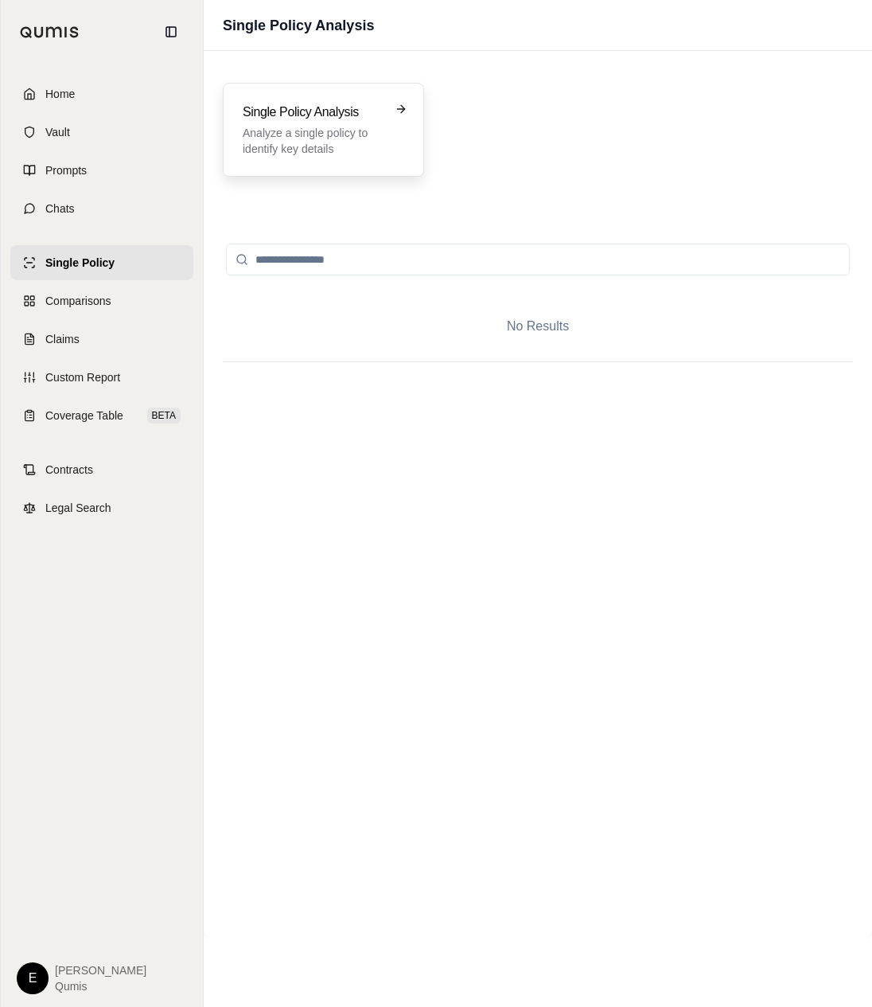
click at [352, 130] on p "Analyze a single policy to identify key details" at bounding box center [312, 141] width 139 height 32
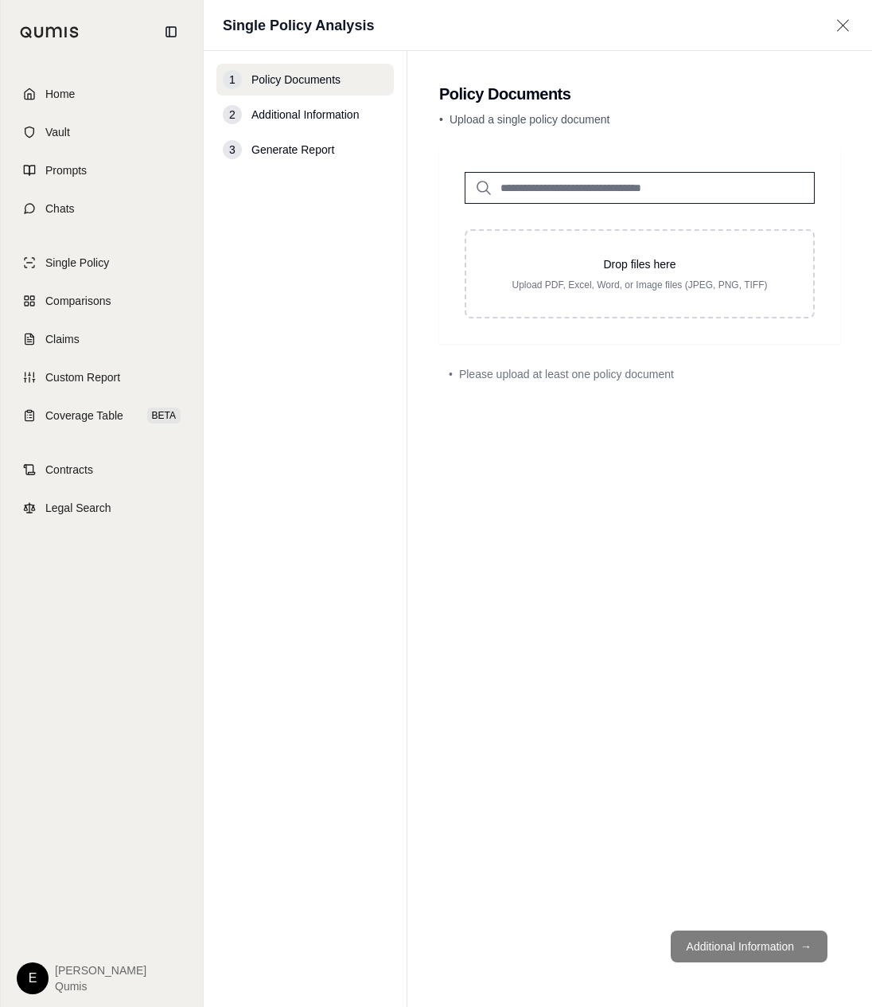
click at [645, 199] on input "search" at bounding box center [640, 188] width 350 height 32
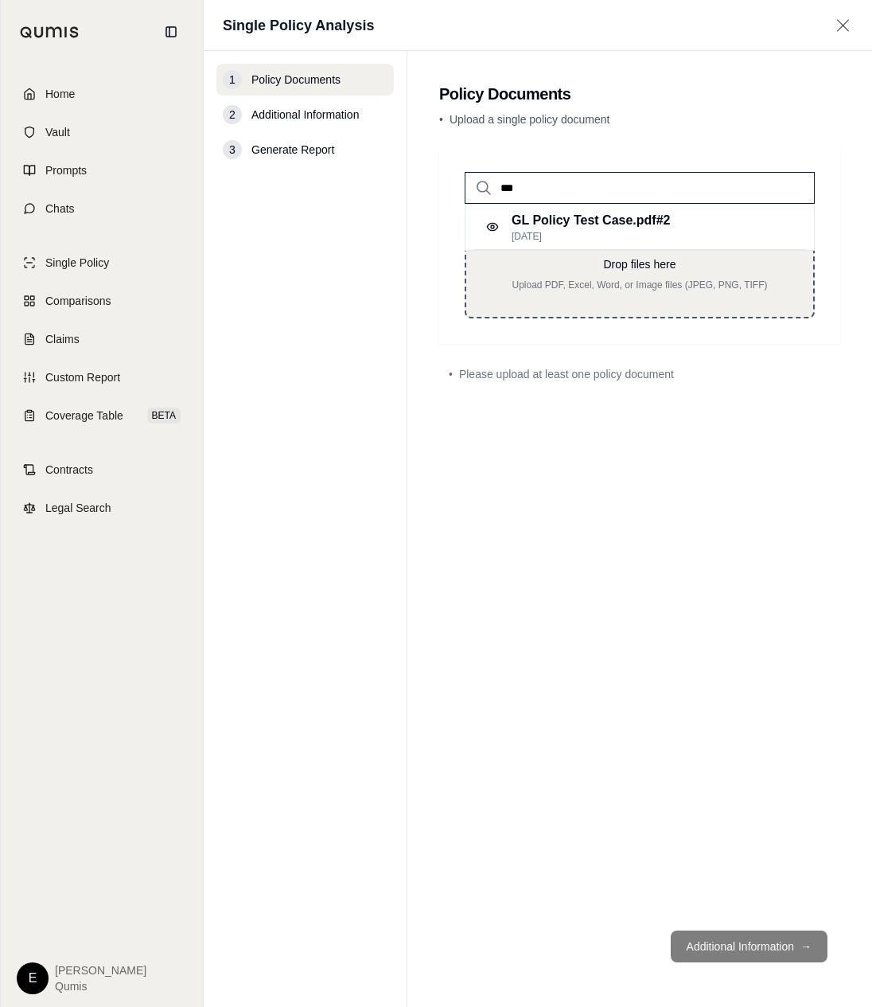
type input "***"
click at [652, 275] on div "Drop files here Upload PDF, Excel, Word, or Image files (JPEG, PNG, TIFF)" at bounding box center [640, 273] width 296 height 35
type input "**********"
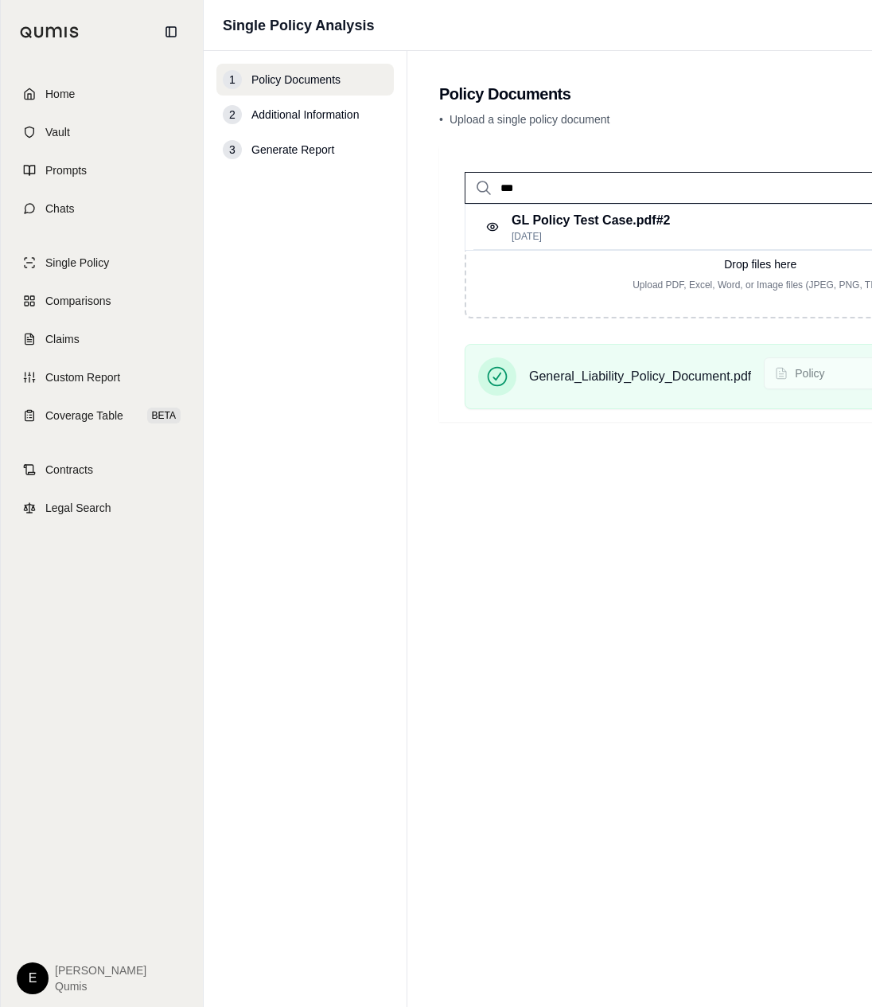
click at [693, 564] on div "*** GL Policy Test Case.pdf #2 Sep 4, 2025 Drop files here Upload PDF, Excel, W…" at bounding box center [760, 531] width 642 height 771
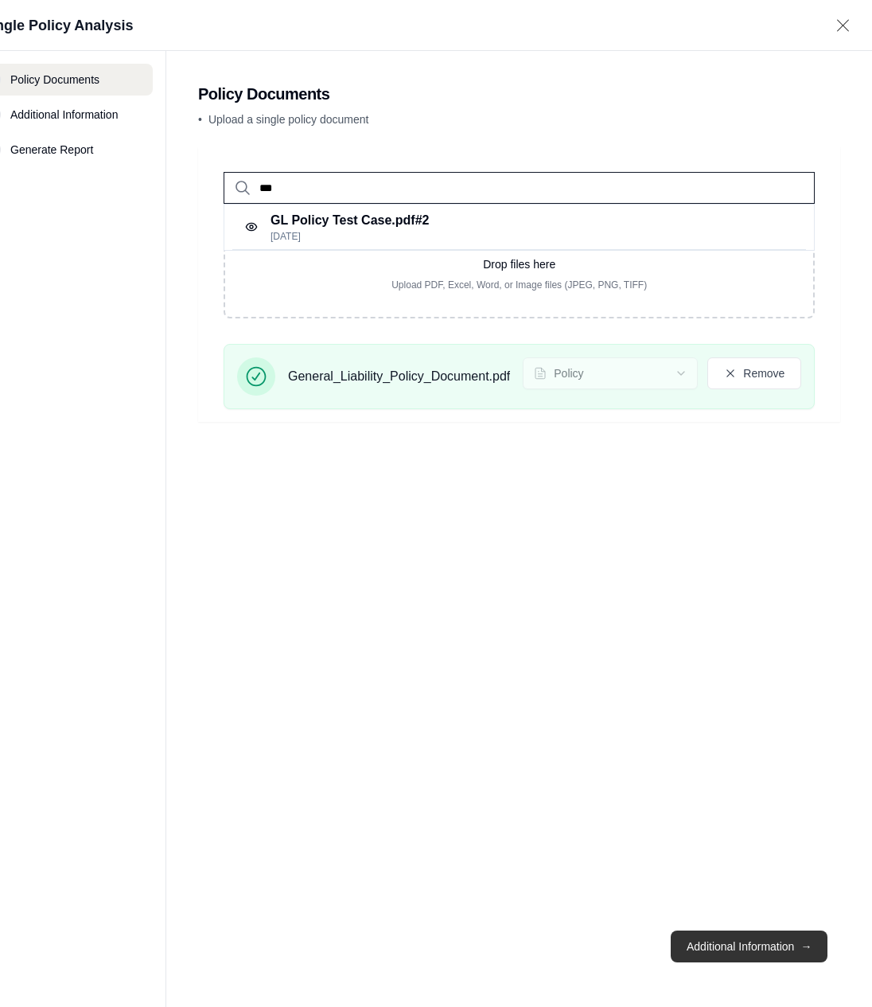
click at [742, 944] on button "Additional Information →" at bounding box center [749, 946] width 157 height 32
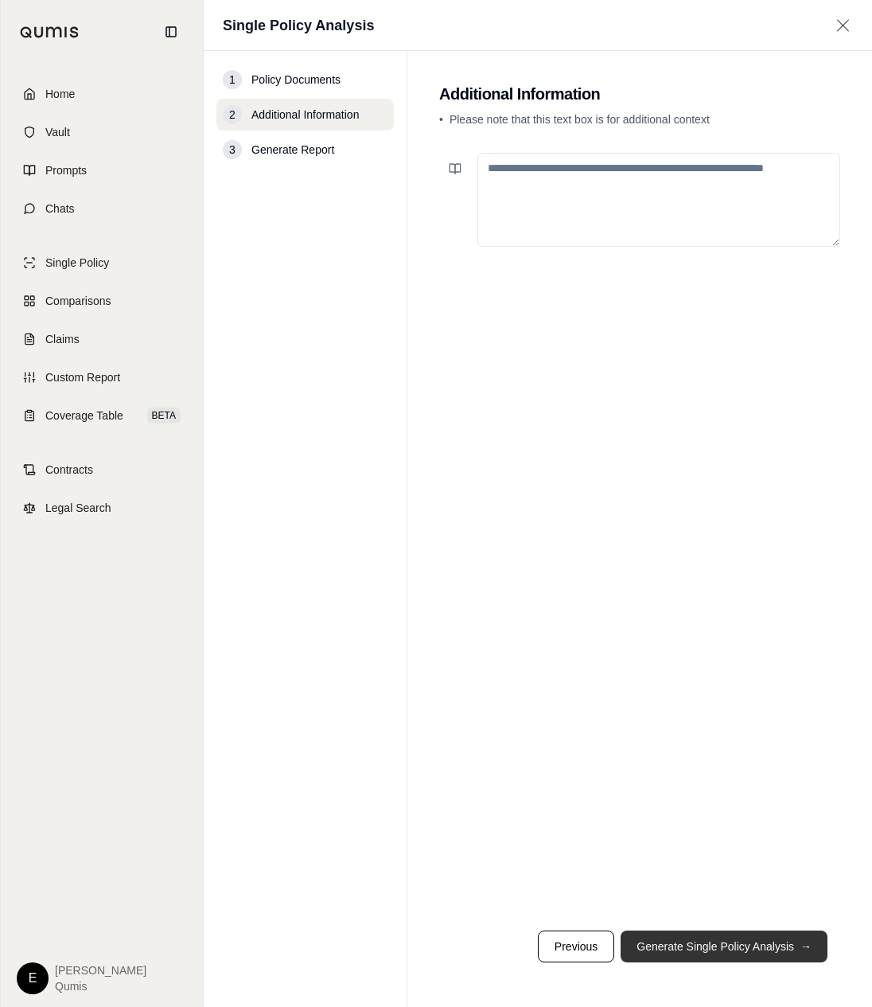
click at [742, 941] on button "Generate Single Policy Analysis →" at bounding box center [724, 946] width 207 height 32
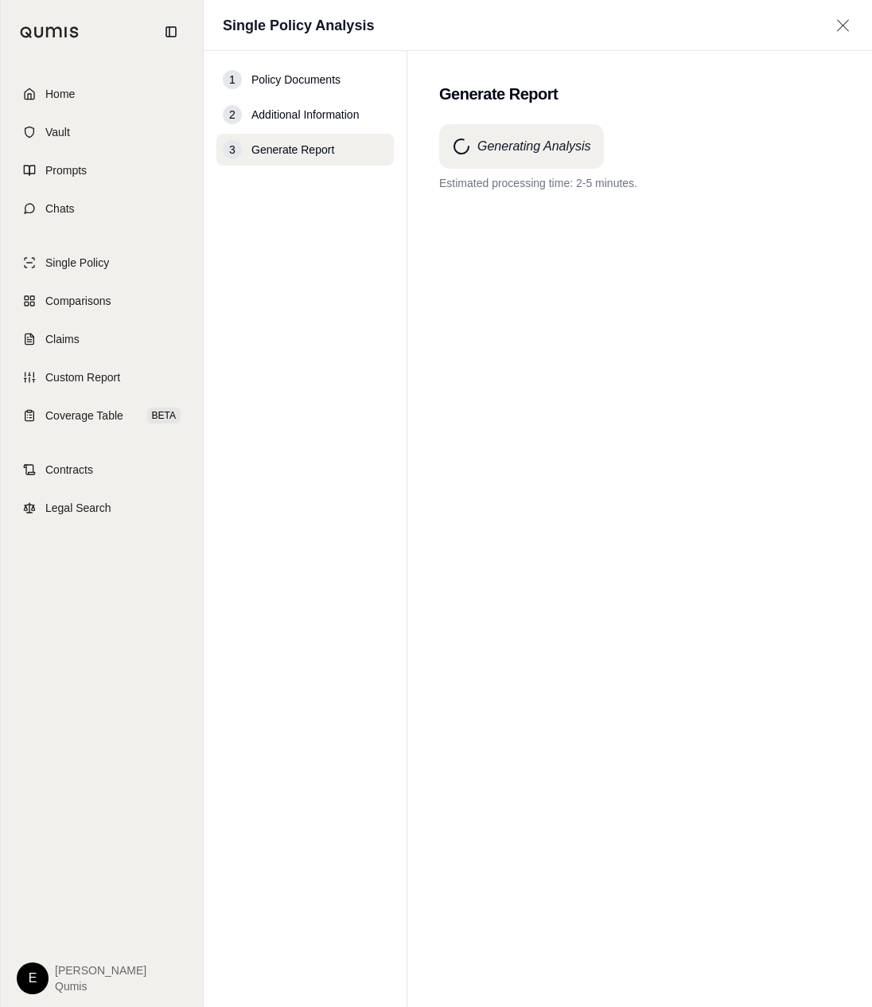
click at [577, 555] on div "Generating Analysis Estimated processing time: 2-5 minutes." at bounding box center [639, 536] width 401 height 825
